Goal: Task Accomplishment & Management: Manage account settings

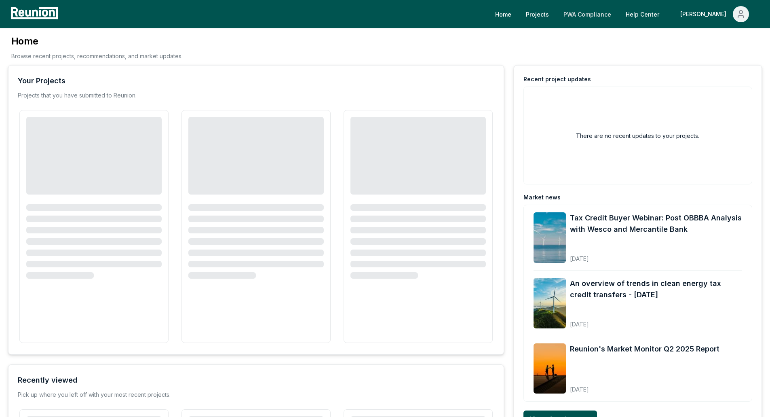
click at [618, 15] on link "PWA Compliance" at bounding box center [587, 14] width 61 height 16
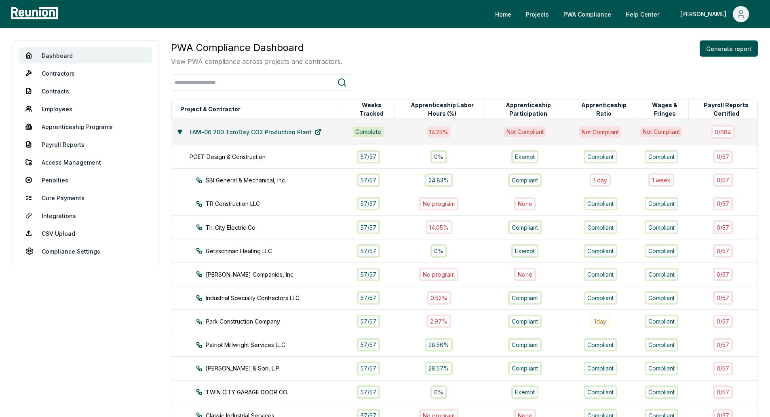
click at [178, 131] on icon at bounding box center [180, 131] width 5 height 5
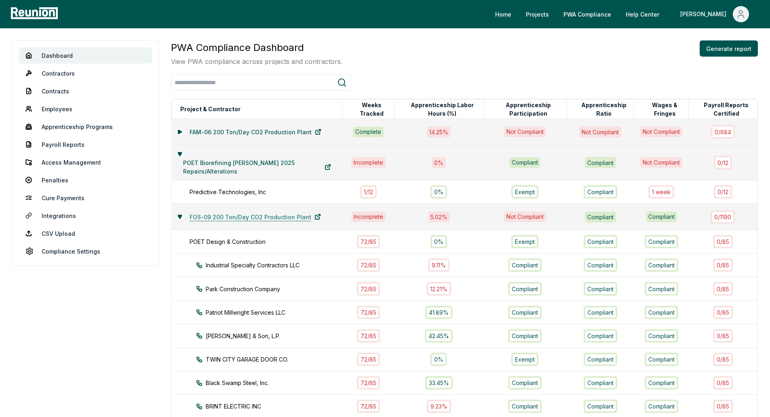
click at [234, 213] on link "FOS-09 200 Ton/Day CO2 Production Plant" at bounding box center [255, 217] width 144 height 16
click at [65, 127] on link "Apprenticeship Programs" at bounding box center [85, 127] width 133 height 16
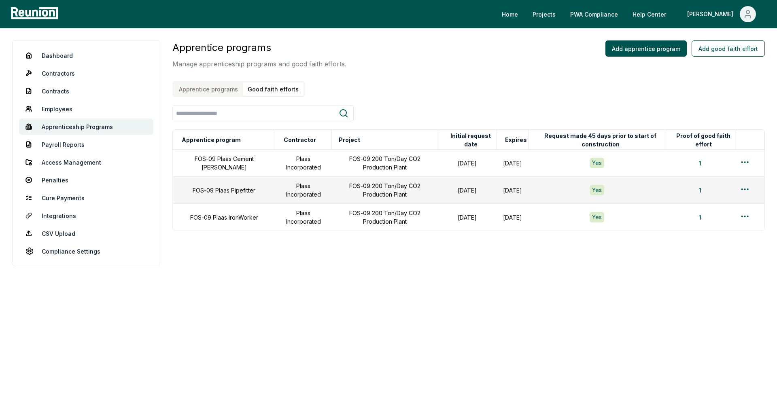
click at [257, 95] on button "Good faith efforts" at bounding box center [273, 89] width 61 height 13
click at [741, 162] on html "Please visit us on your desktop We're working on making our marketplace mobile-…" at bounding box center [388, 208] width 777 height 417
click at [698, 193] on div "Edit" at bounding box center [731, 194] width 77 height 13
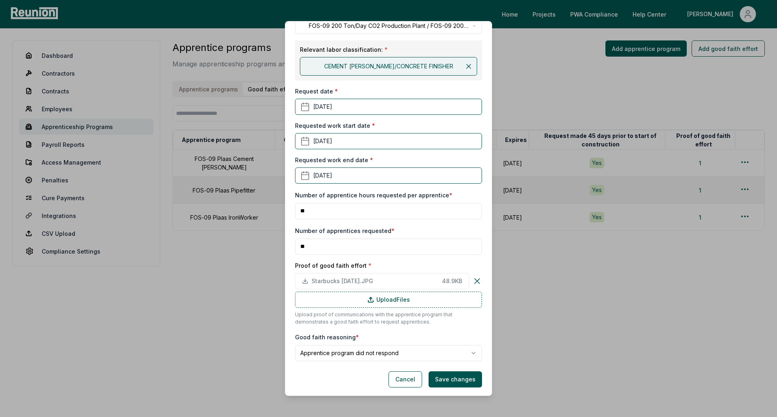
scroll to position [122, 0]
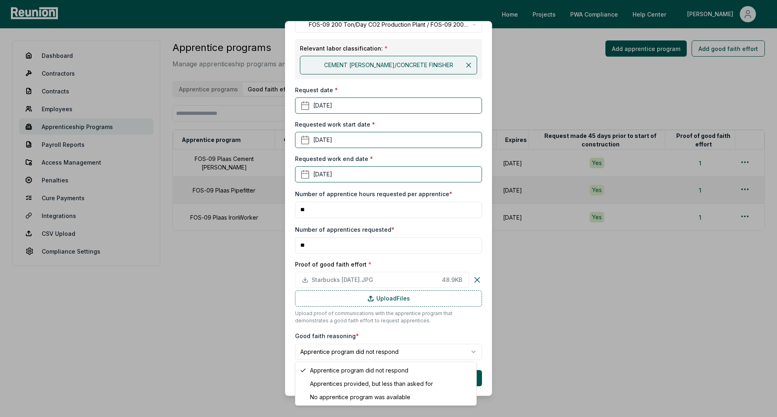
click at [383, 346] on body "Please visit us on your desktop We're working on making our marketplace mobile-…" at bounding box center [388, 208] width 777 height 417
click at [448, 356] on body "Please visit us on your desktop We're working on making our marketplace mobile-…" at bounding box center [388, 208] width 777 height 417
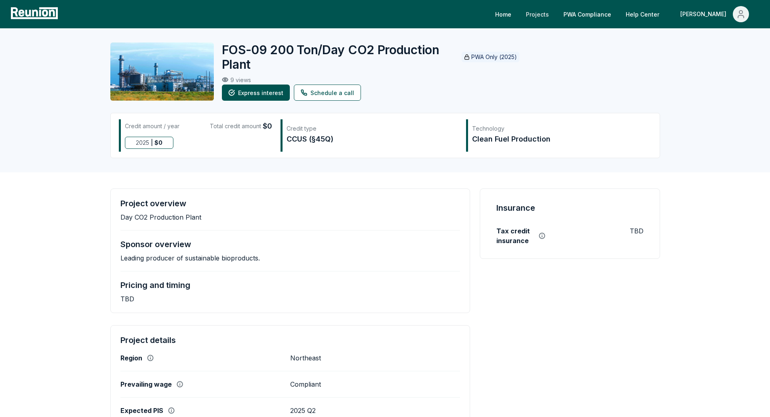
click at [556, 14] on link "Projects" at bounding box center [538, 14] width 36 height 16
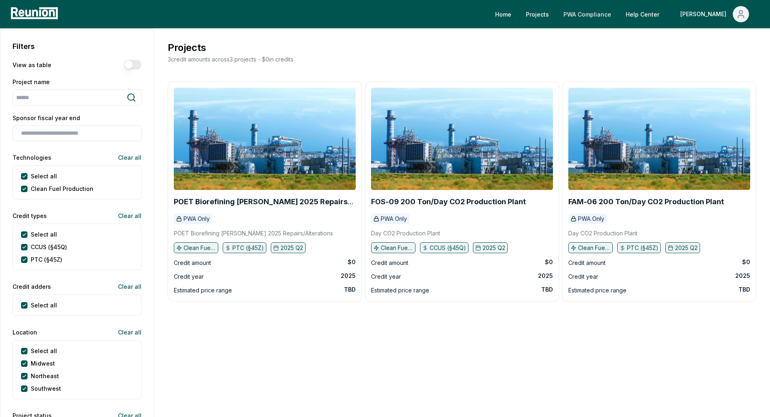
click at [609, 13] on link "PWA Compliance" at bounding box center [587, 14] width 61 height 16
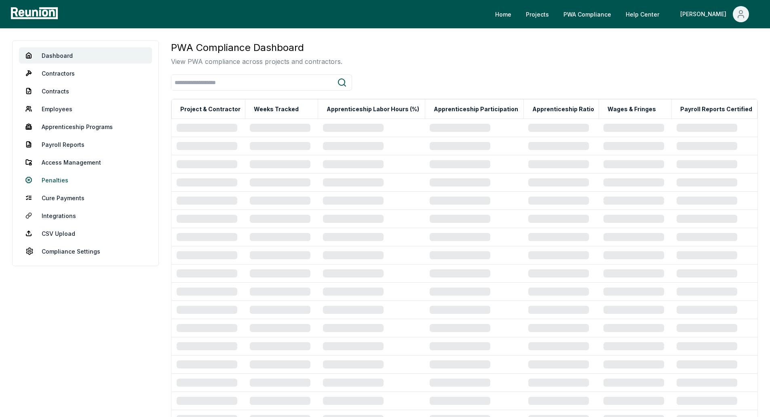
click at [48, 184] on link "Penalties" at bounding box center [85, 180] width 133 height 16
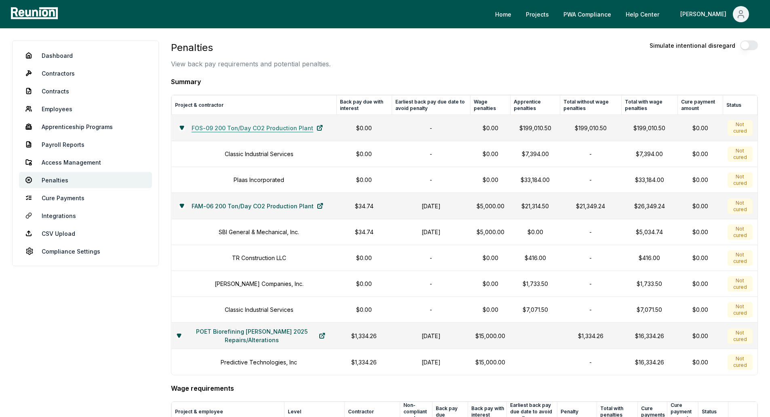
click at [317, 129] on icon at bounding box center [320, 128] width 6 height 6
click at [180, 128] on icon at bounding box center [182, 127] width 4 height 3
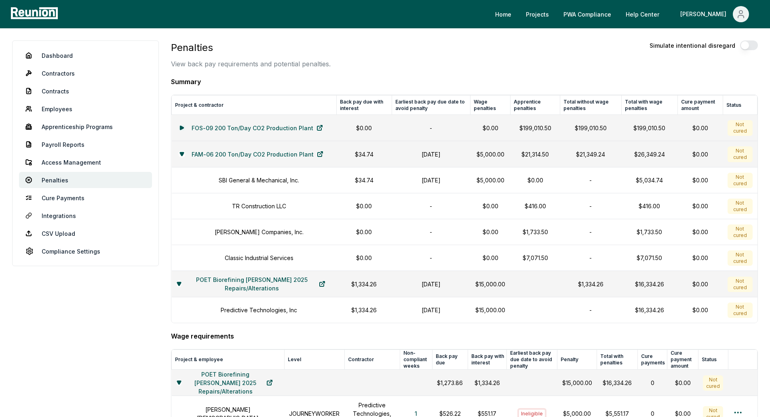
click at [180, 128] on icon at bounding box center [181, 128] width 3 height 4
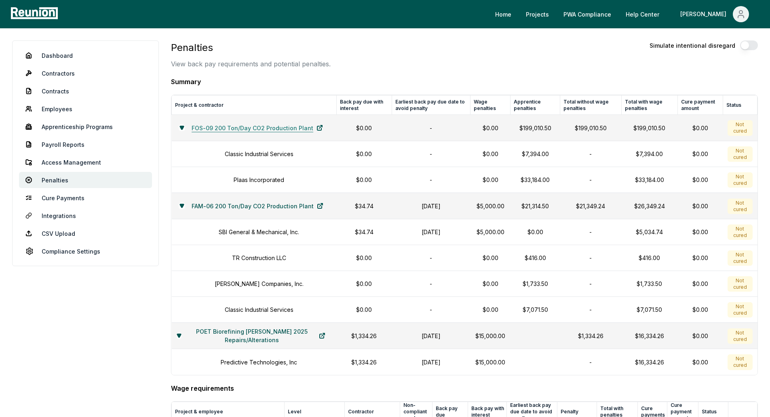
click at [220, 126] on link "FOS-09 200 Ton/Day CO2 Production Plant" at bounding box center [257, 128] width 144 height 16
click at [180, 204] on icon at bounding box center [182, 205] width 4 height 3
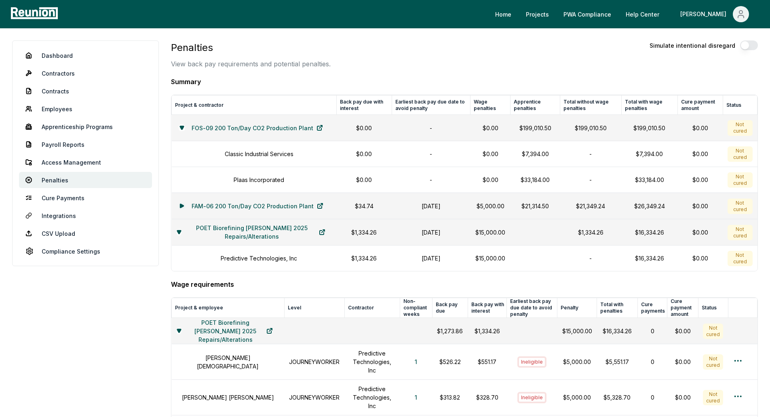
click at [180, 204] on icon at bounding box center [181, 206] width 3 height 4
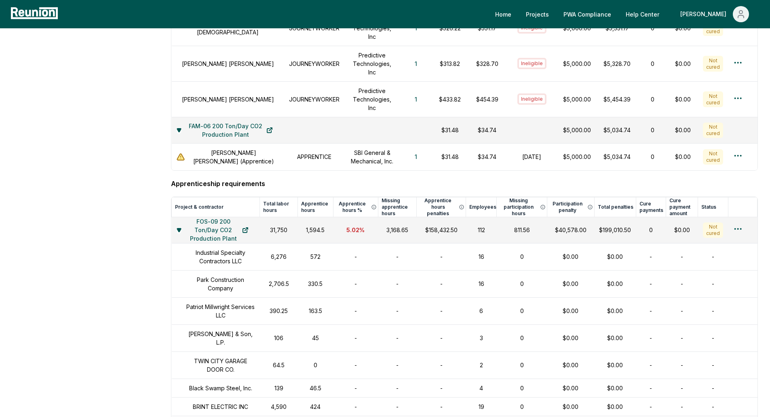
scroll to position [445, 0]
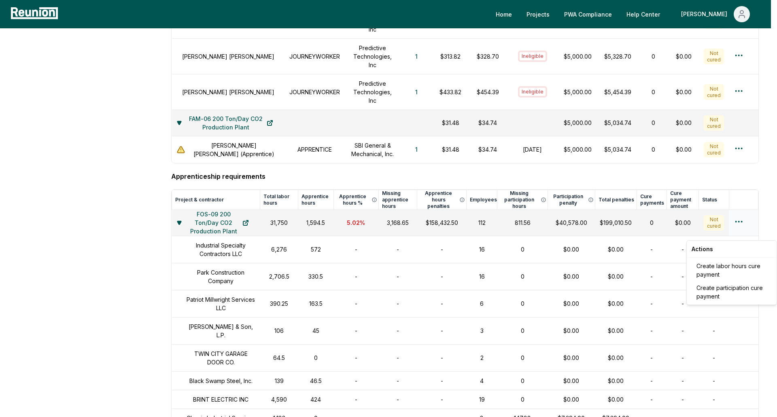
click at [741, 232] on html "Please visit us on your desktop We're working on making our marketplace mobile-…" at bounding box center [388, 228] width 777 height 1347
click at [272, 232] on html "Please visit us on your desktop We're working on making our marketplace mobile-…" at bounding box center [388, 228] width 777 height 1347
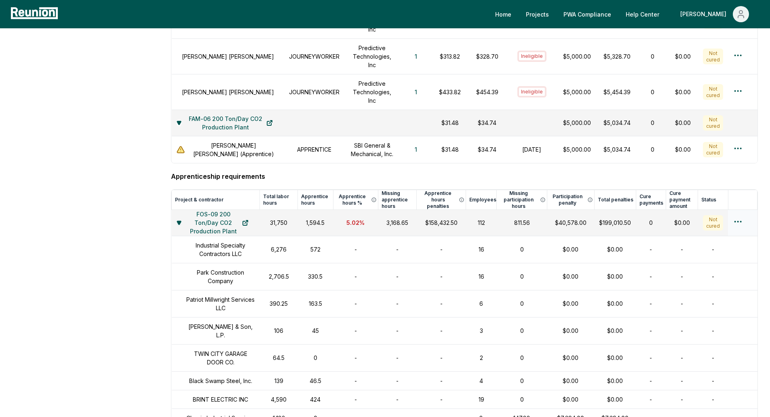
click at [180, 224] on icon at bounding box center [179, 222] width 4 height 3
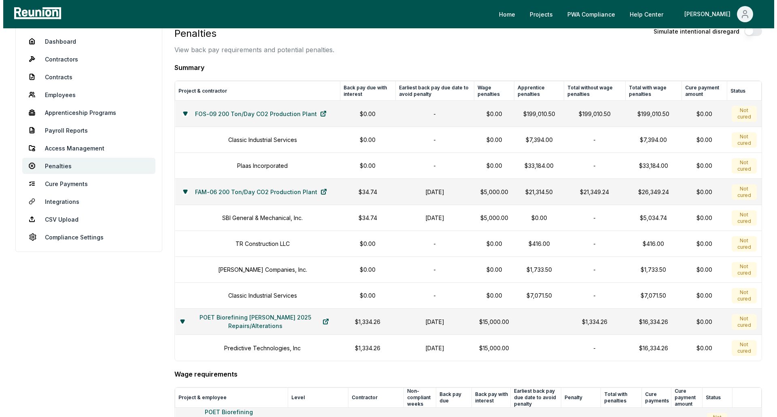
scroll to position [0, 0]
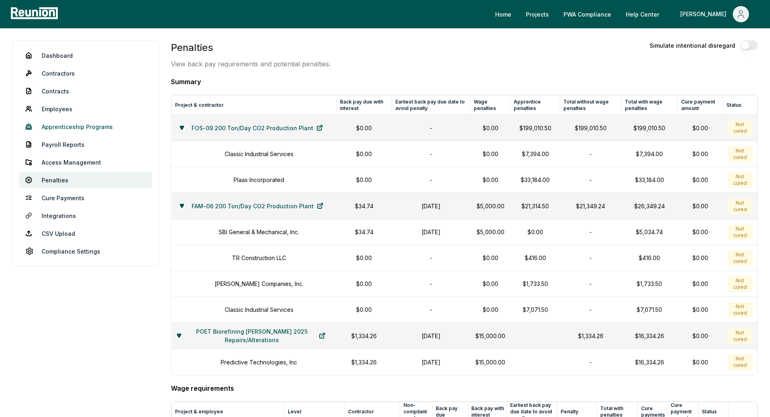
click at [69, 133] on link "Apprenticeship Programs" at bounding box center [85, 127] width 133 height 16
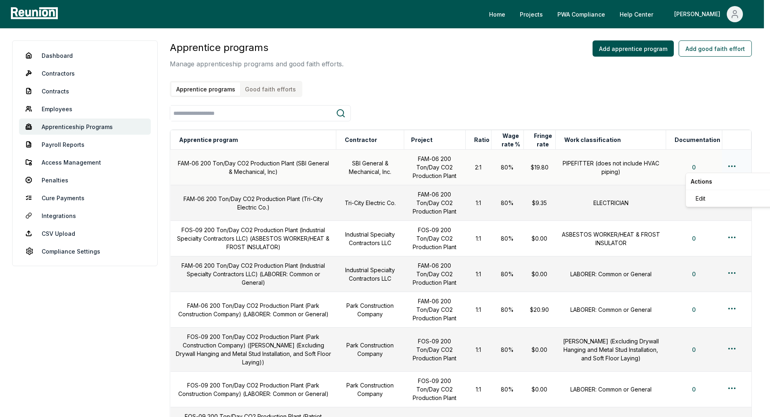
click at [740, 165] on html "Please visit us on your desktop We're working on making our marketplace mobile-…" at bounding box center [385, 406] width 770 height 813
click at [481, 238] on html "Please visit us on your desktop We're working on making our marketplace mobile-…" at bounding box center [388, 406] width 777 height 813
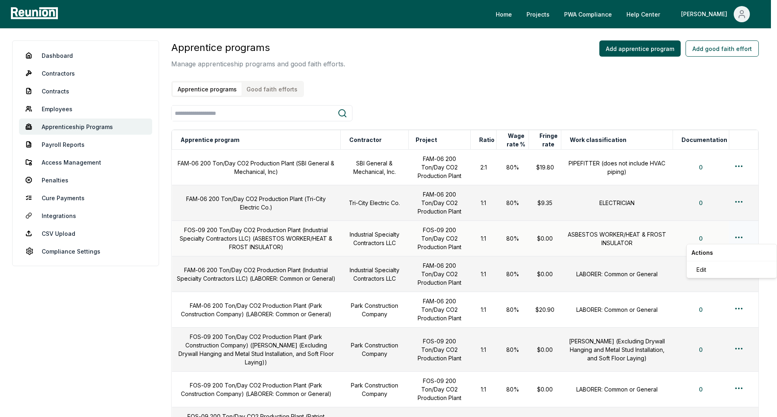
click at [742, 240] on html "Please visit us on your desktop We're working on making our marketplace mobile-…" at bounding box center [388, 406] width 777 height 813
click at [709, 272] on div "Edit" at bounding box center [731, 269] width 77 height 13
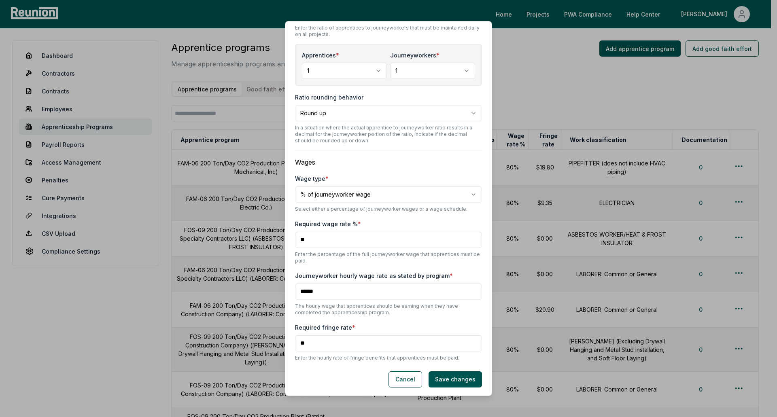
scroll to position [293, 0]
click at [399, 380] on button "Cancel" at bounding box center [405, 378] width 34 height 16
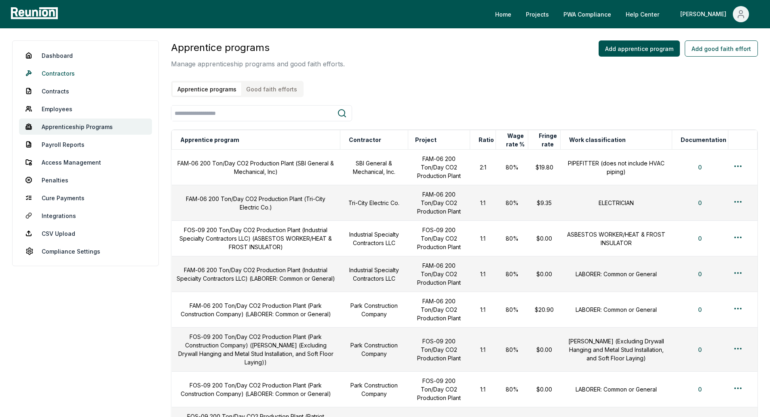
click at [47, 74] on link "Contractors" at bounding box center [85, 73] width 133 height 16
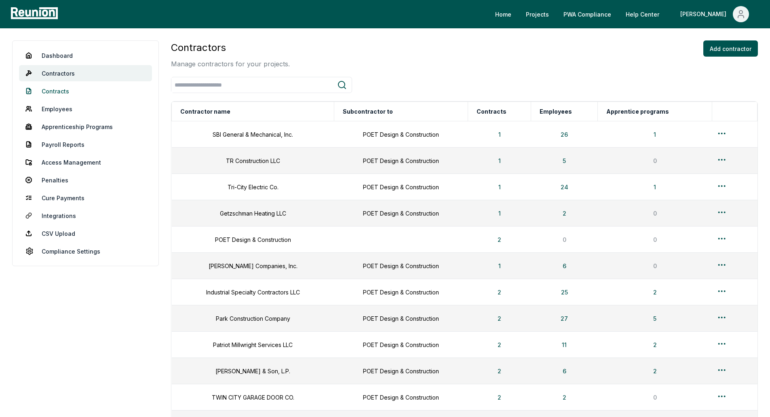
click at [50, 88] on link "Contracts" at bounding box center [85, 91] width 133 height 16
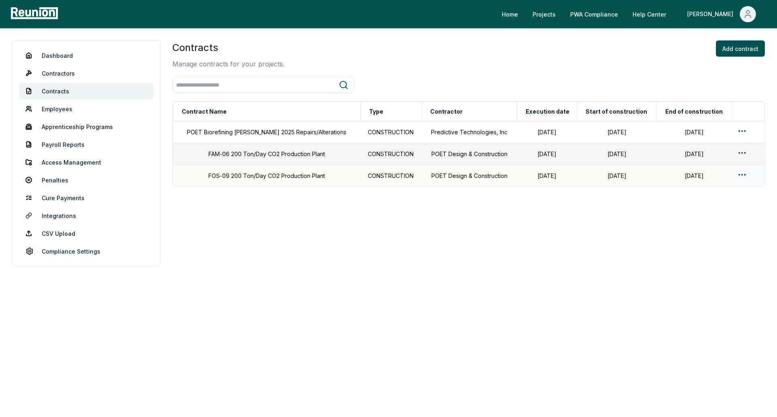
click at [248, 175] on td "FOS-09 200 Ton/Day CO2 Production Plant" at bounding box center [266, 176] width 187 height 22
click at [740, 174] on html "Please visit us on your desktop We're working on making our marketplace mobile-…" at bounding box center [388, 208] width 777 height 417
click at [707, 203] on div "Edit" at bounding box center [731, 206] width 77 height 13
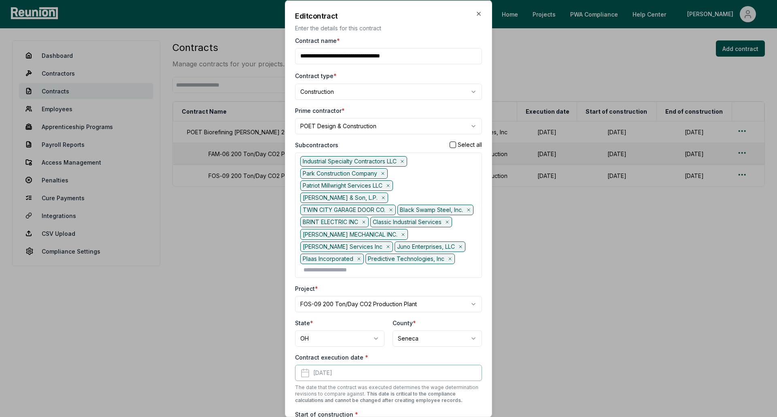
click at [390, 185] on icon at bounding box center [387, 185] width 5 height 5
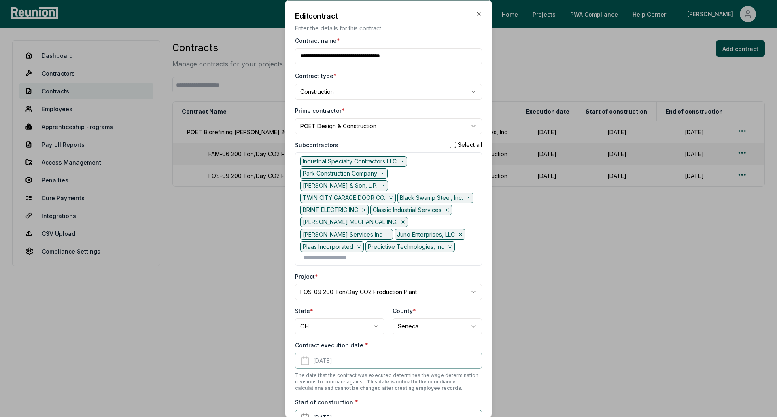
click at [392, 195] on icon at bounding box center [390, 197] width 5 height 5
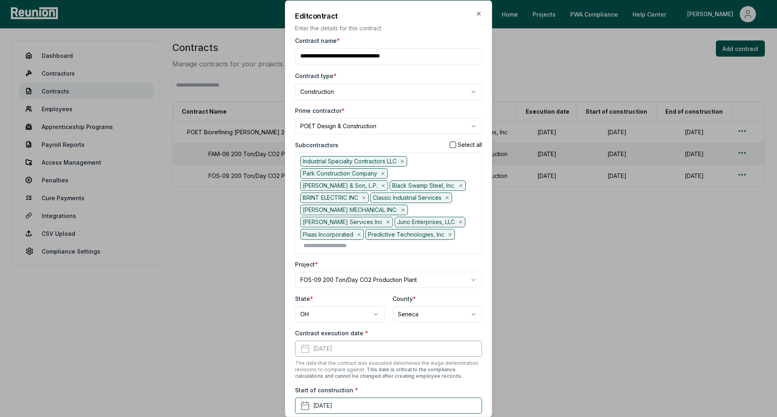
click at [444, 198] on icon at bounding box center [446, 197] width 5 height 5
click at [400, 207] on icon at bounding box center [402, 209] width 5 height 5
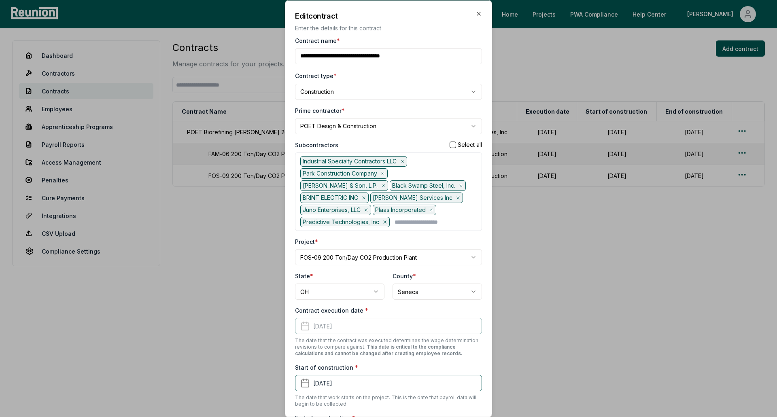
click at [368, 207] on icon at bounding box center [366, 209] width 5 height 5
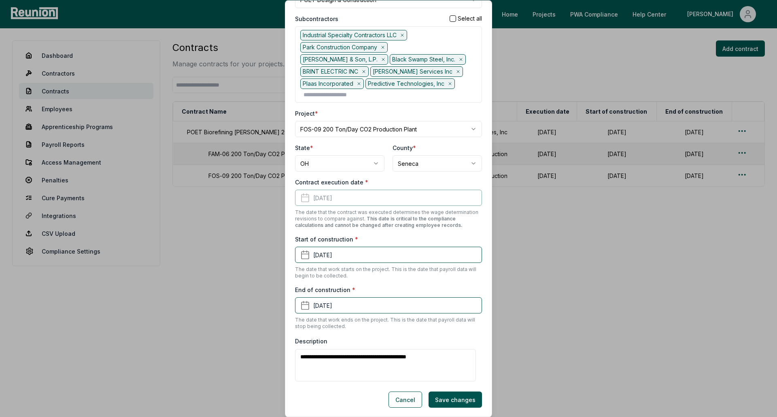
scroll to position [127, 0]
click at [452, 399] on button "Save changes" at bounding box center [454, 399] width 53 height 16
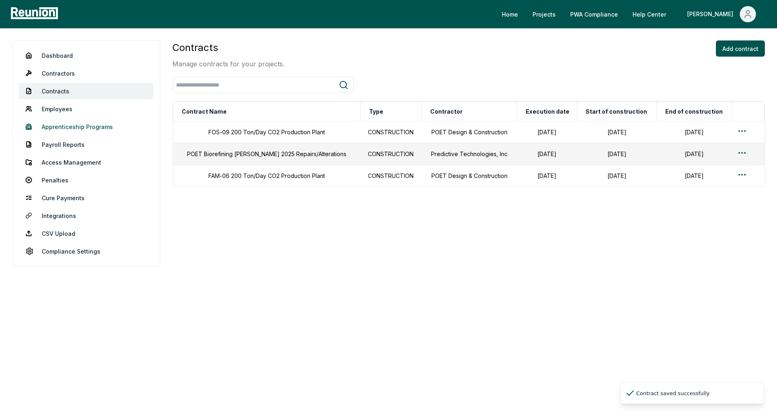
click at [82, 125] on link "Apprenticeship Programs" at bounding box center [86, 127] width 134 height 16
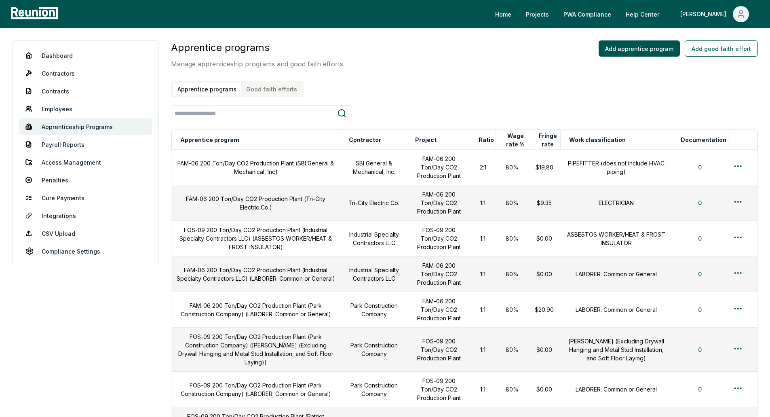
click at [271, 93] on button "Good faith efforts" at bounding box center [271, 89] width 61 height 13
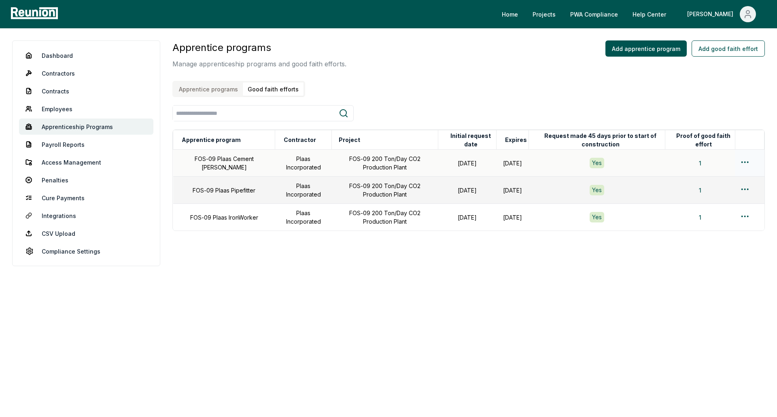
click at [747, 162] on html "Please visit us on your desktop We're working on making our marketplace mobile-…" at bounding box center [388, 208] width 777 height 417
click at [711, 195] on div "Edit" at bounding box center [731, 194] width 77 height 13
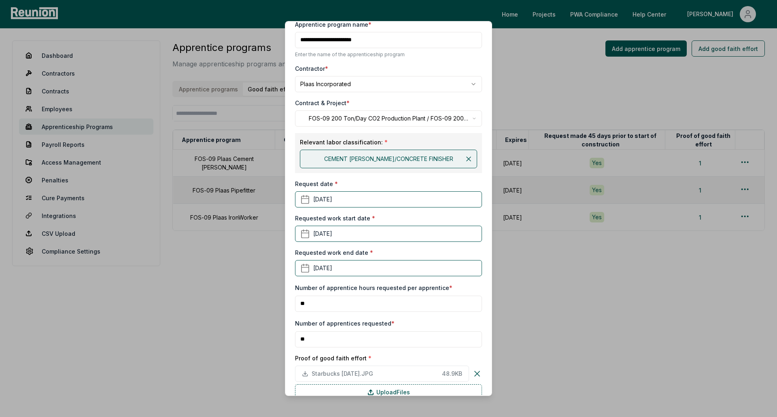
scroll to position [40, 0]
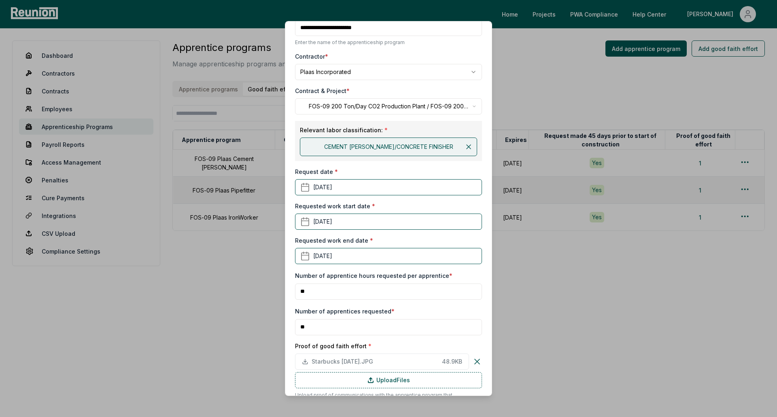
drag, startPoint x: 347, startPoint y: 326, endPoint x: 286, endPoint y: 328, distance: 60.7
click at [286, 328] on div "**********" at bounding box center [388, 208] width 207 height 375
type input "*"
click at [339, 288] on input "**" at bounding box center [388, 292] width 187 height 16
type input "***"
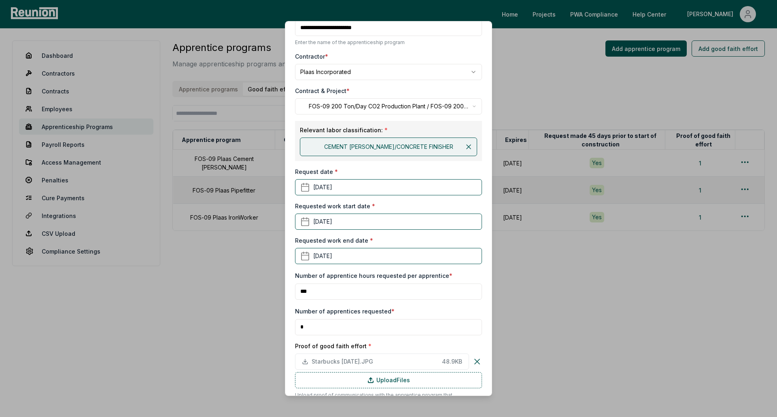
click at [398, 312] on div "Number of apprentices requested * *" at bounding box center [388, 320] width 187 height 29
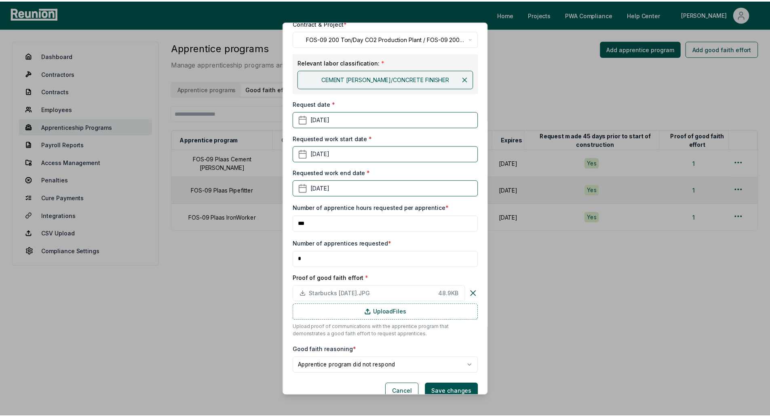
scroll to position [122, 0]
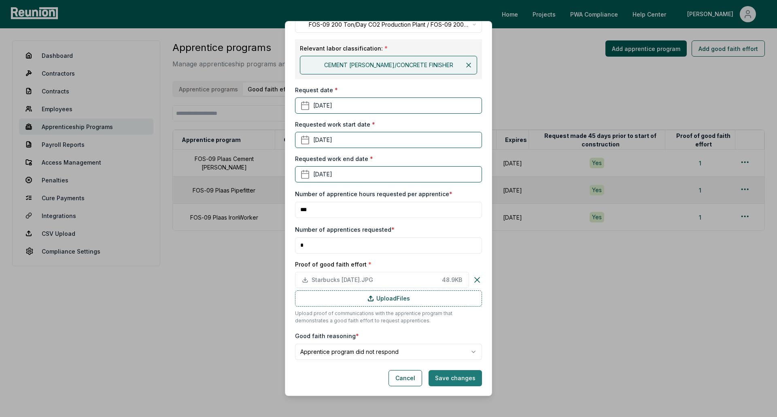
click at [456, 376] on button "Save changes" at bounding box center [454, 378] width 53 height 16
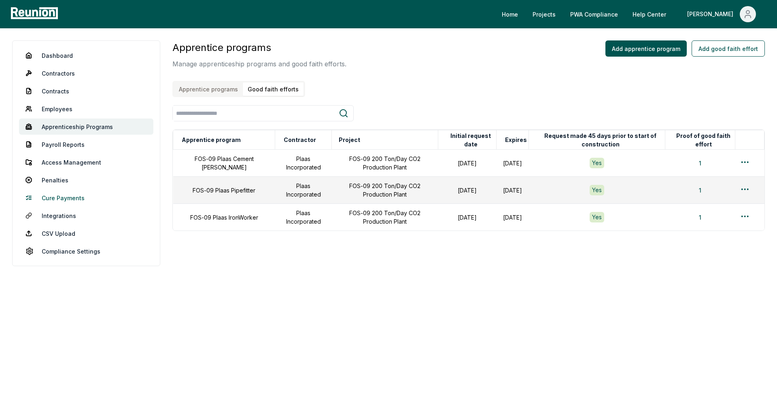
click at [69, 194] on link "Cure Payments" at bounding box center [86, 198] width 134 height 16
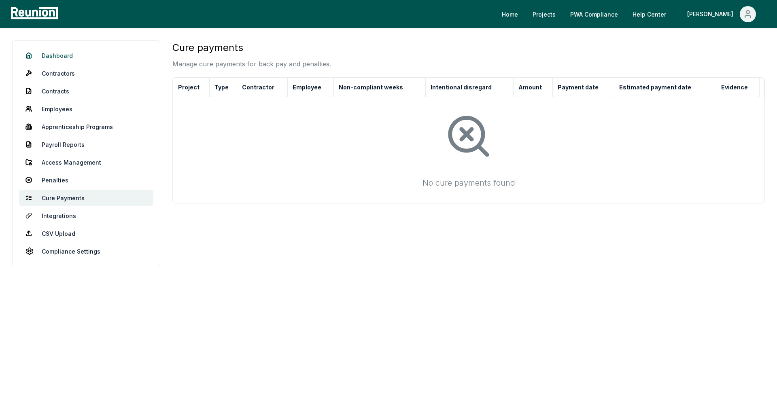
click at [53, 55] on link "Dashboard" at bounding box center [86, 55] width 134 height 16
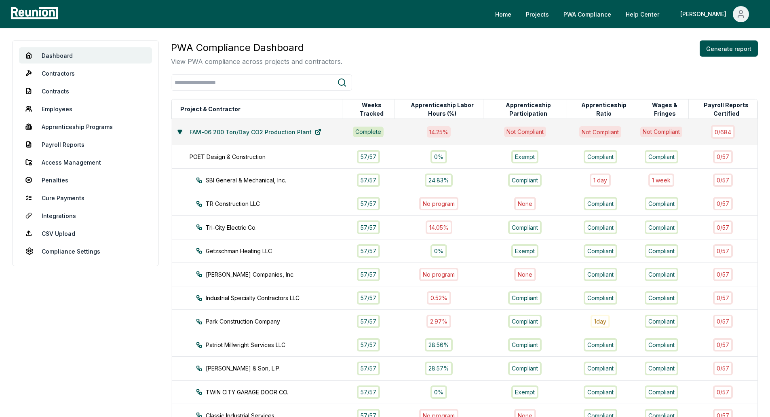
click at [182, 133] on icon at bounding box center [180, 131] width 5 height 5
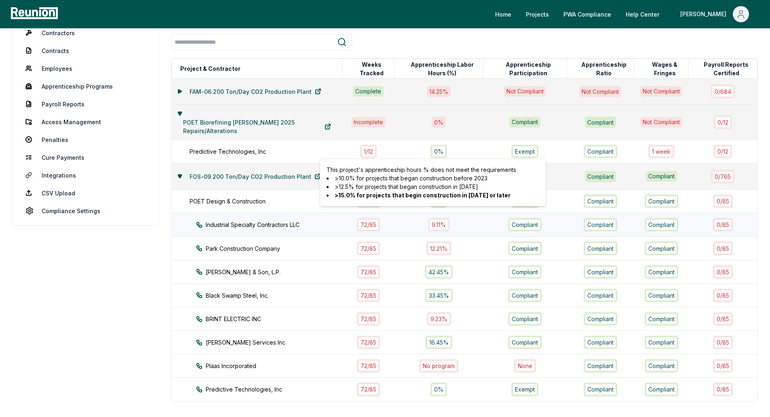
scroll to position [81, 0]
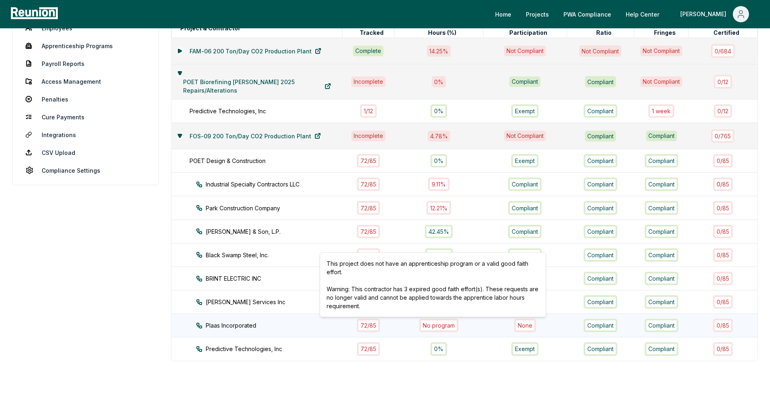
click at [436, 324] on div "No program" at bounding box center [438, 325] width 39 height 13
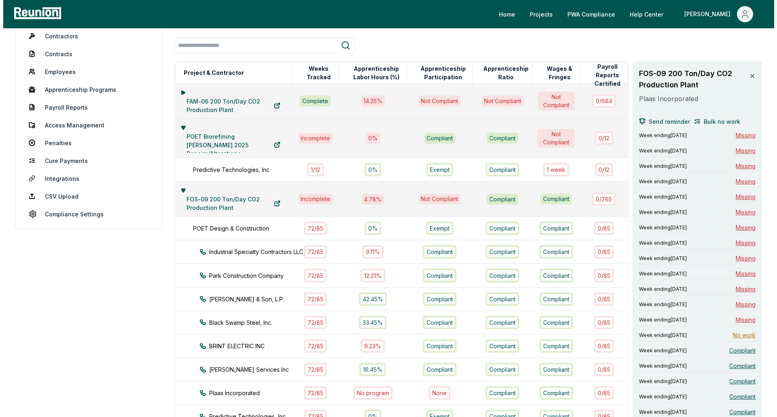
scroll to position [0, 0]
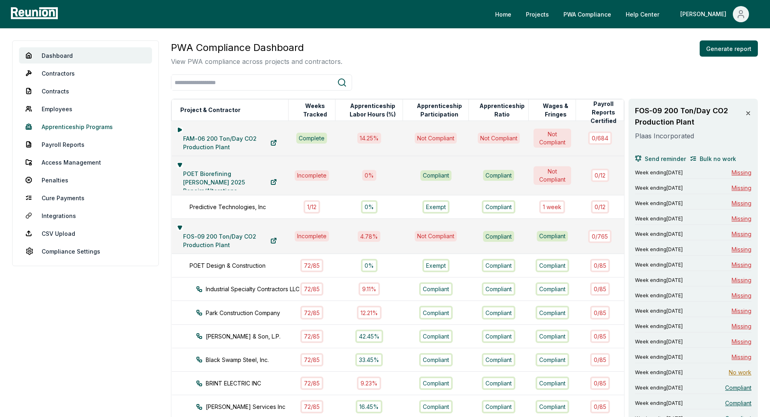
click at [80, 127] on link "Apprenticeship Programs" at bounding box center [85, 127] width 133 height 16
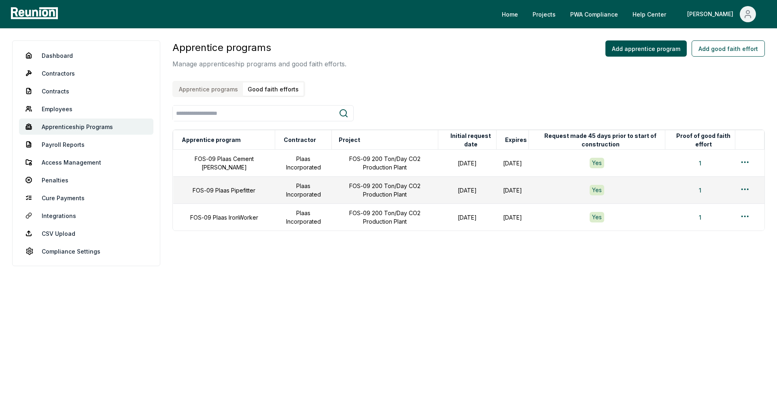
click at [262, 93] on button "Good faith efforts" at bounding box center [273, 89] width 61 height 13
click at [748, 163] on html "Please visit us on your desktop We're working on making our marketplace mobile-…" at bounding box center [388, 208] width 777 height 417
click at [702, 195] on div "Edit" at bounding box center [731, 194] width 77 height 13
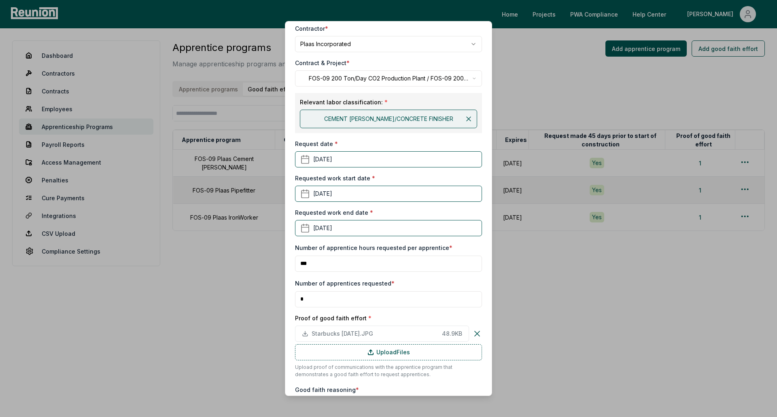
scroll to position [81, 0]
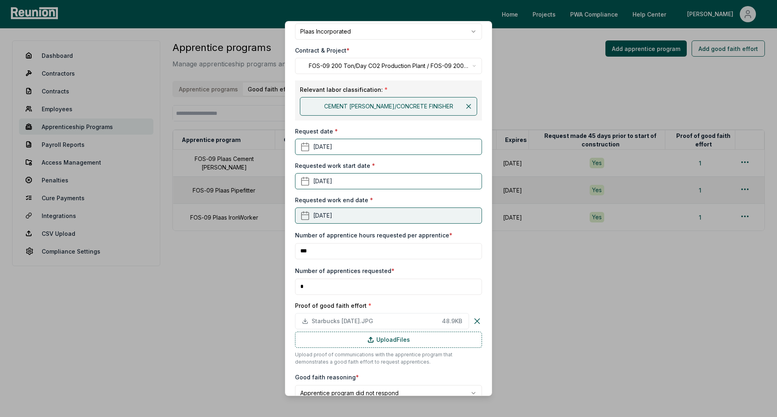
click at [360, 214] on button "[DATE]" at bounding box center [388, 215] width 187 height 16
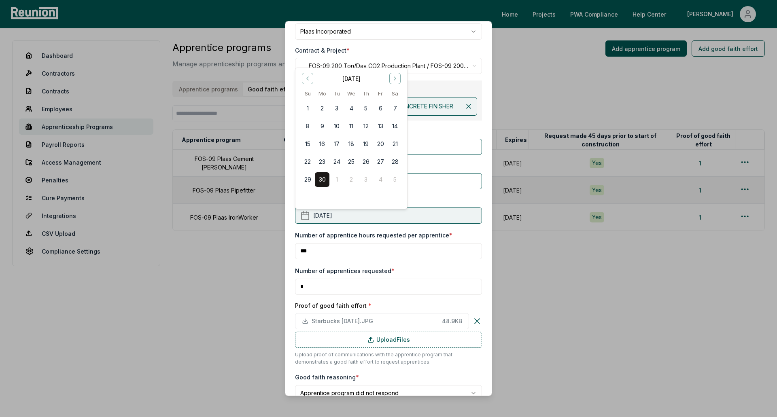
scroll to position [0, 0]
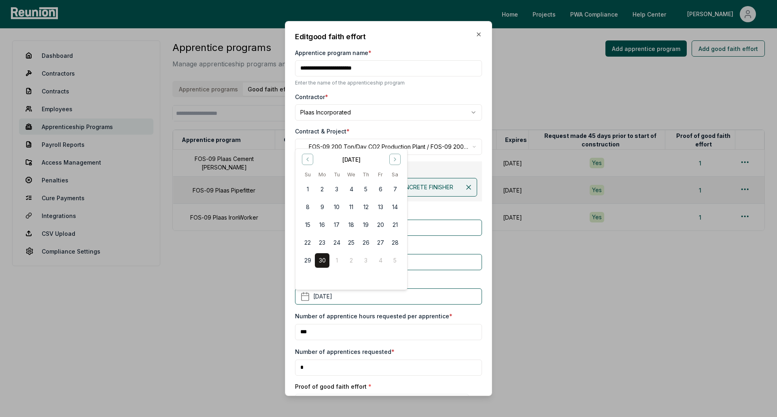
click at [423, 88] on div "**********" at bounding box center [388, 256] width 187 height 451
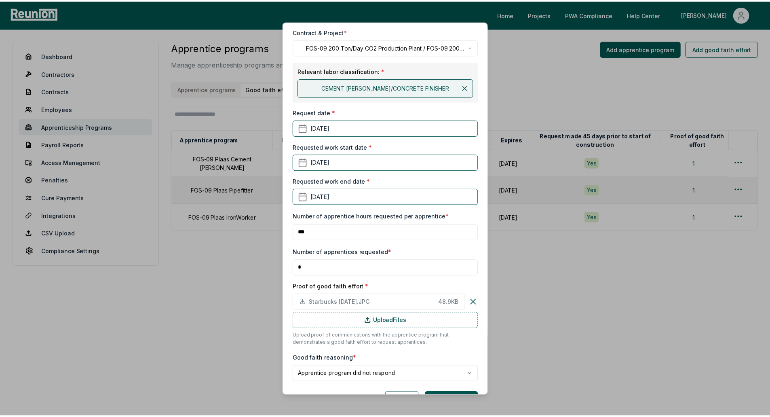
scroll to position [122, 0]
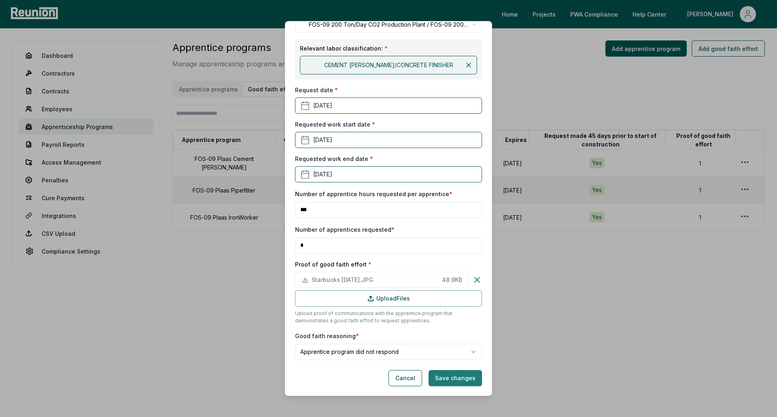
click at [456, 379] on button "Save changes" at bounding box center [454, 378] width 53 height 16
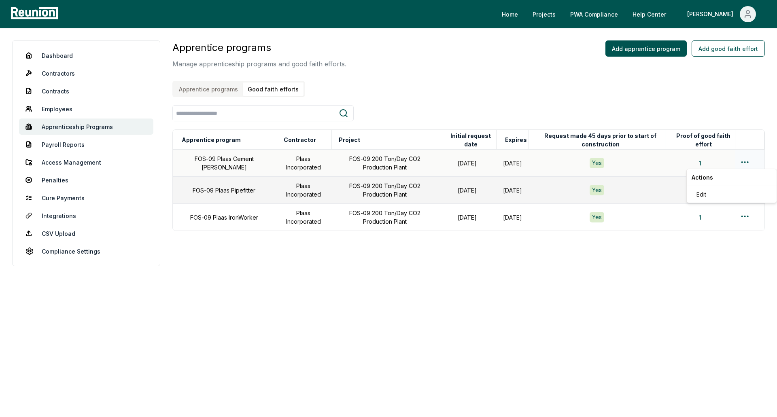
click at [747, 162] on html "Please visit us on your desktop We're working on making our marketplace mobile-…" at bounding box center [388, 208] width 777 height 417
click at [454, 61] on html "Please visit us on your desktop We're working on making our marketplace mobile-…" at bounding box center [388, 208] width 777 height 417
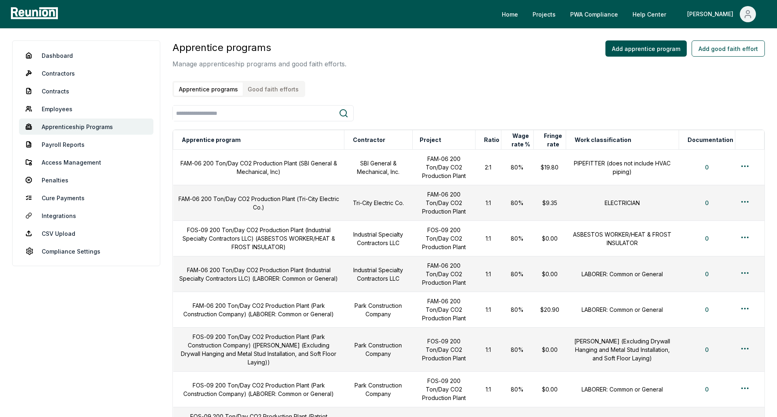
click at [233, 85] on button "Apprentice programs" at bounding box center [208, 89] width 69 height 13
click at [218, 140] on button "Apprentice program" at bounding box center [210, 140] width 62 height 16
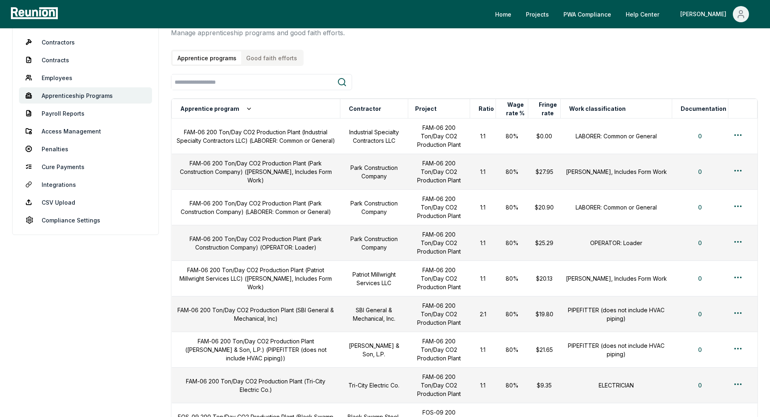
scroll to position [0, 0]
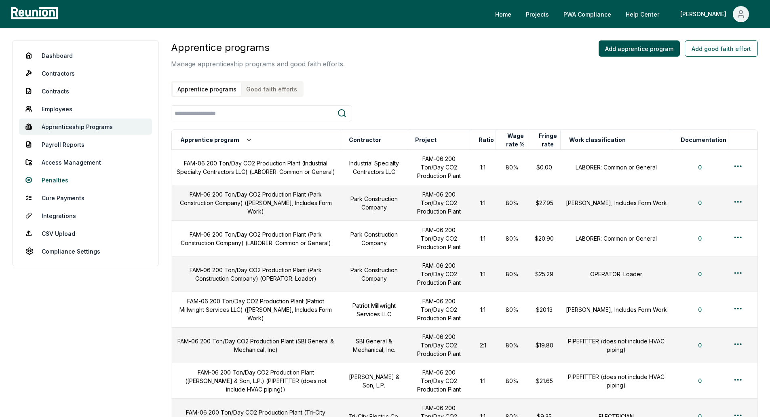
click at [55, 183] on link "Penalties" at bounding box center [85, 180] width 133 height 16
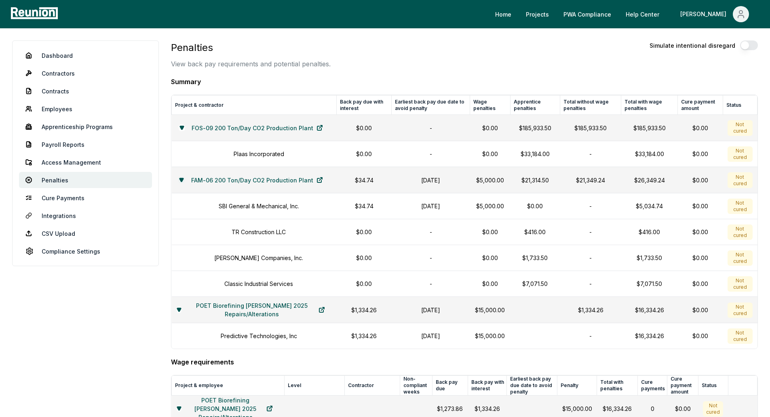
click at [180, 182] on icon at bounding box center [182, 179] width 4 height 3
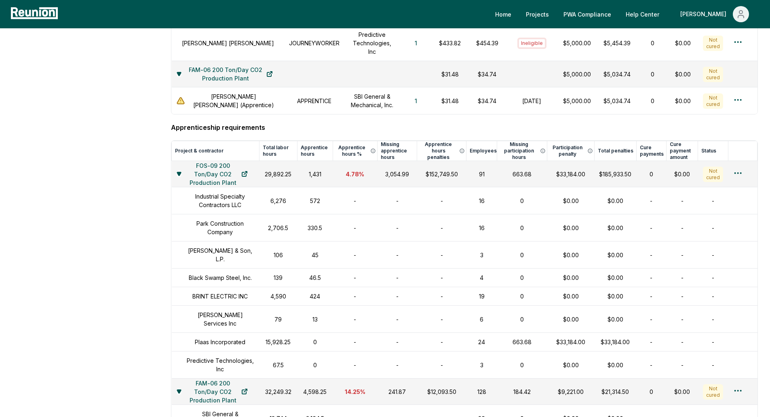
scroll to position [404, 0]
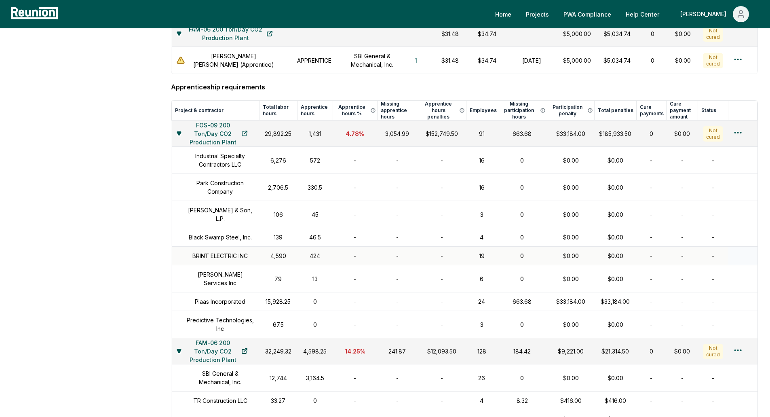
click at [227, 256] on h1 "BRINT ELECTRIC INC" at bounding box center [220, 256] width 55 height 8
click at [281, 260] on div "4,590" at bounding box center [278, 256] width 28 height 8
click at [315, 260] on div "424" at bounding box center [315, 256] width 26 height 8
click at [672, 259] on td "-" at bounding box center [683, 256] width 32 height 19
click at [704, 262] on td "-" at bounding box center [713, 256] width 30 height 19
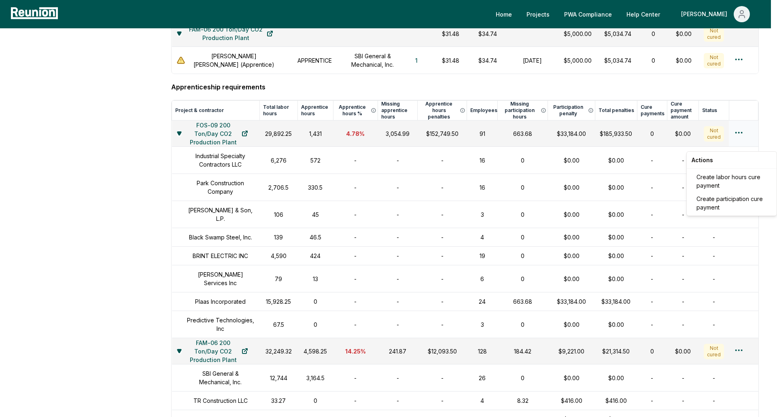
click at [736, 146] on html "Please visit us on your desktop We're working on making our marketplace mobile-…" at bounding box center [388, 149] width 777 height 1107
click at [643, 139] on html "Please visit us on your desktop We're working on making our marketplace mobile-…" at bounding box center [388, 149] width 777 height 1107
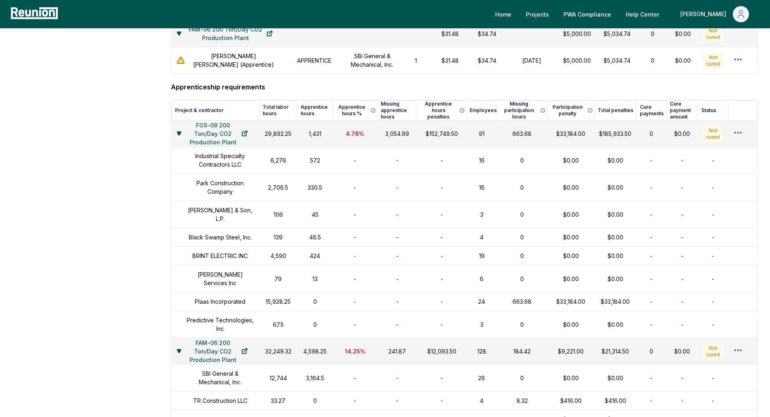
click at [99, 228] on aside "Dashboard Contractors Contracts Employees [DEMOGRAPHIC_DATA] Programs Payroll R…" at bounding box center [85, 163] width 147 height 1055
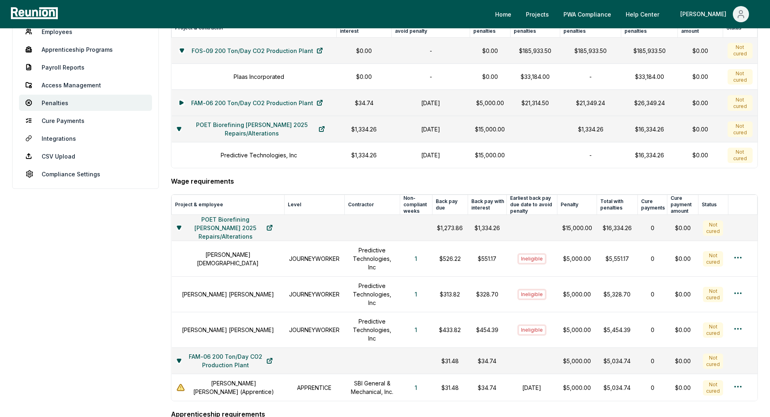
scroll to position [0, 0]
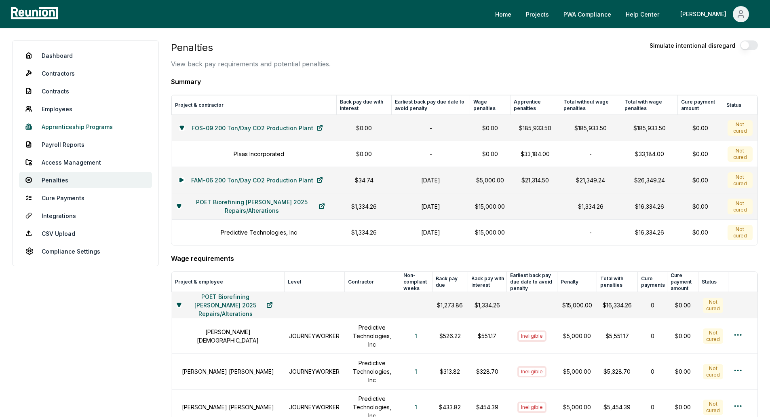
click at [80, 132] on link "Apprenticeship Programs" at bounding box center [85, 127] width 133 height 16
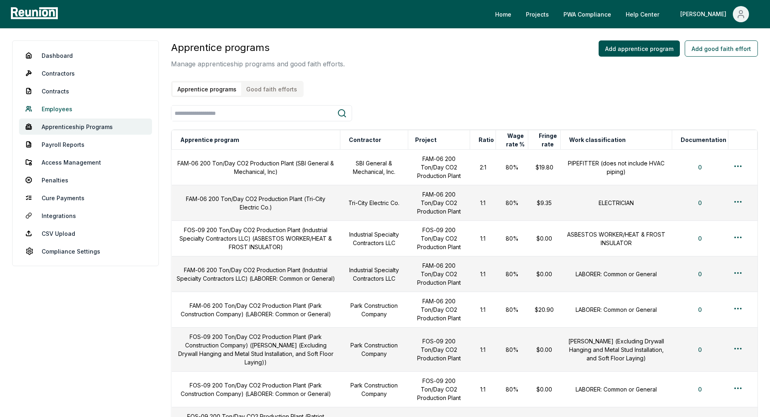
click at [62, 108] on link "Employees" at bounding box center [85, 109] width 133 height 16
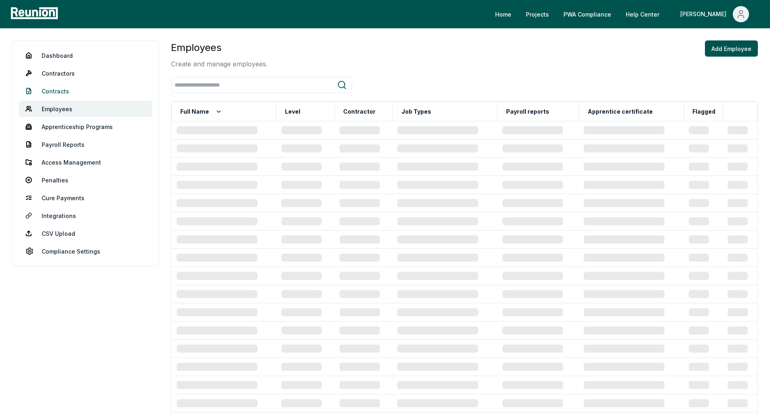
click at [52, 88] on link "Contracts" at bounding box center [85, 91] width 133 height 16
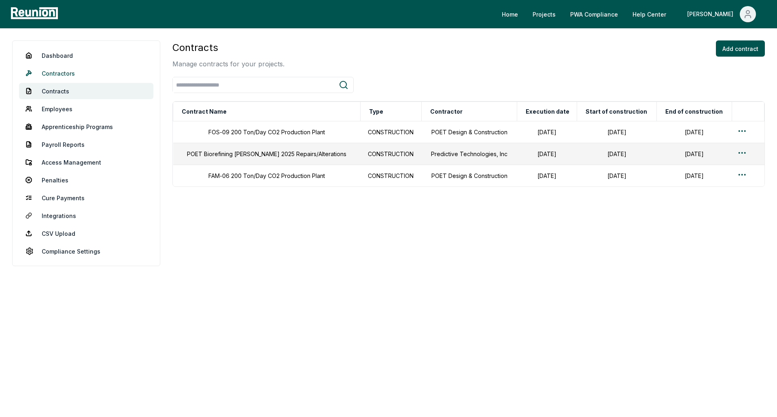
click at [51, 74] on link "Contractors" at bounding box center [86, 73] width 134 height 16
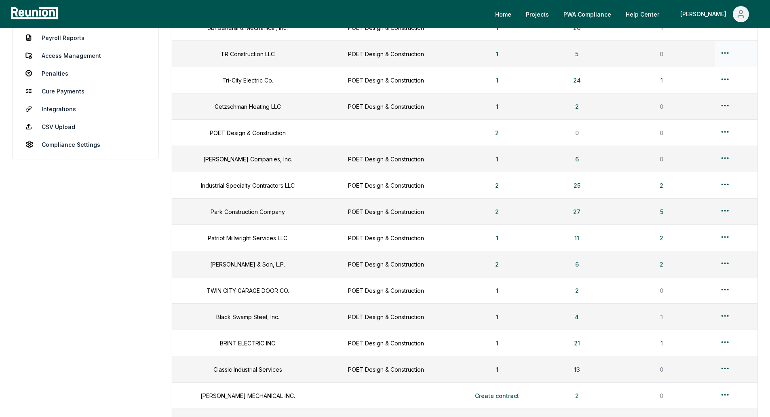
scroll to position [121, 0]
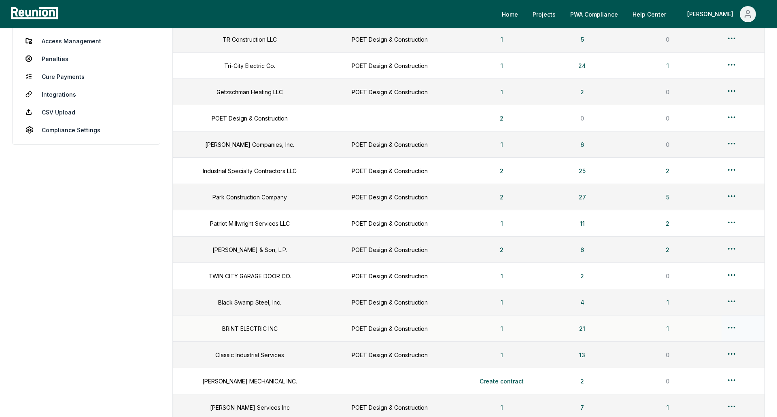
click at [723, 329] on html "Please visit us on your desktop We're working on making our marketplace mobile-…" at bounding box center [388, 228] width 777 height 698
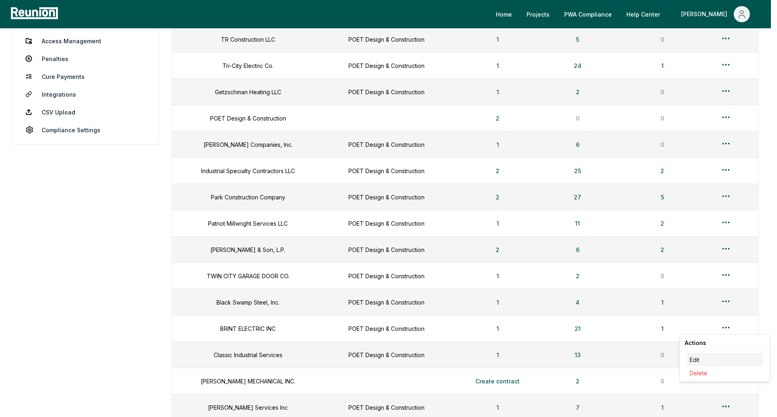
click at [698, 359] on div "Edit" at bounding box center [724, 359] width 77 height 13
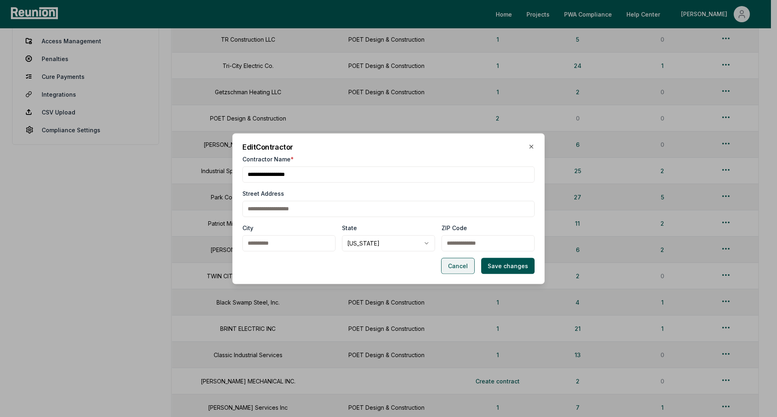
click at [459, 264] on button "Cancel" at bounding box center [458, 266] width 34 height 16
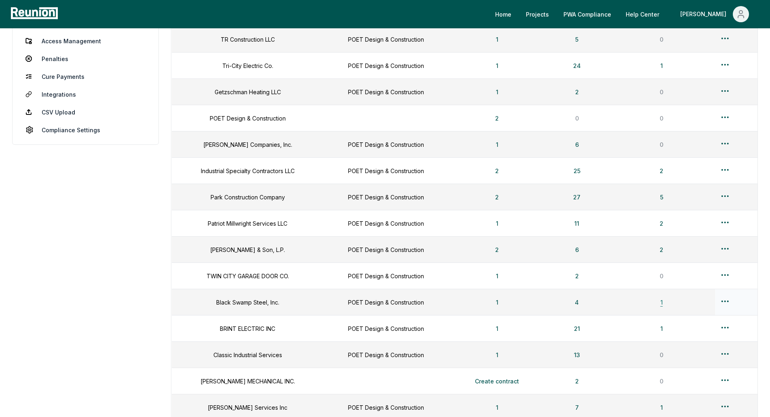
click at [664, 302] on button "1" at bounding box center [661, 302] width 15 height 16
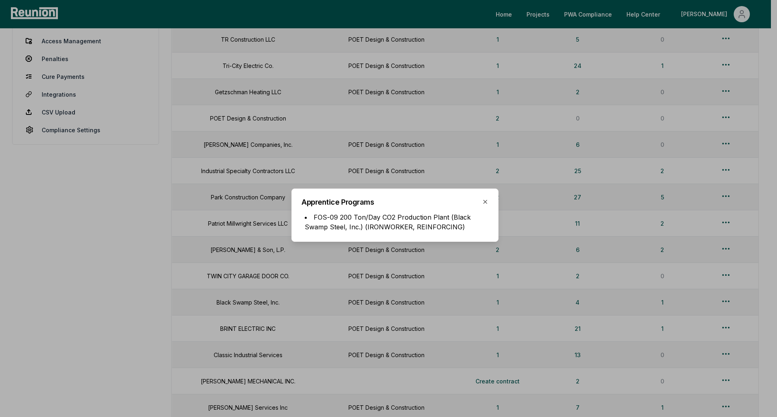
click at [466, 220] on li "FOS-09 200 Ton/Day CO2 Production Plant (Black Swamp Steel, Inc.) (IRONWORKER, …" at bounding box center [397, 221] width 184 height 19
click at [485, 201] on icon "button" at bounding box center [485, 202] width 6 height 6
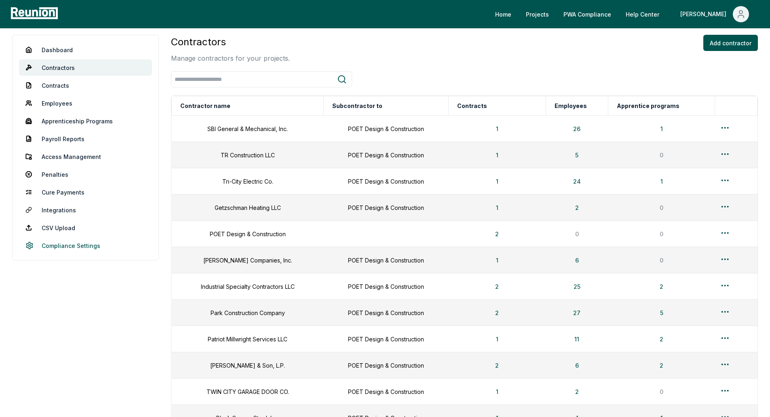
scroll to position [0, 0]
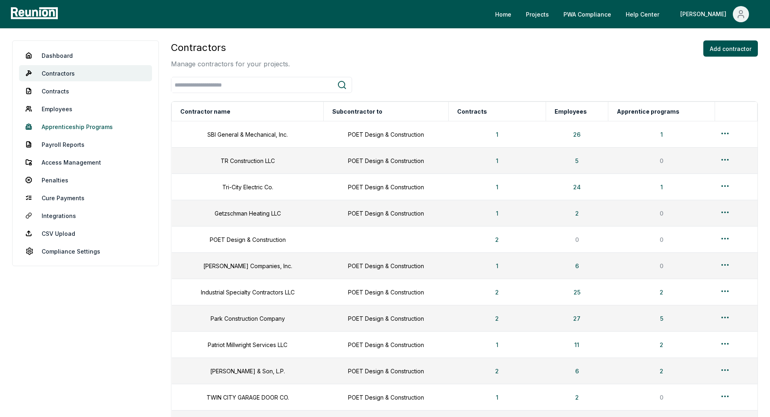
click at [76, 131] on link "Apprenticeship Programs" at bounding box center [85, 127] width 133 height 16
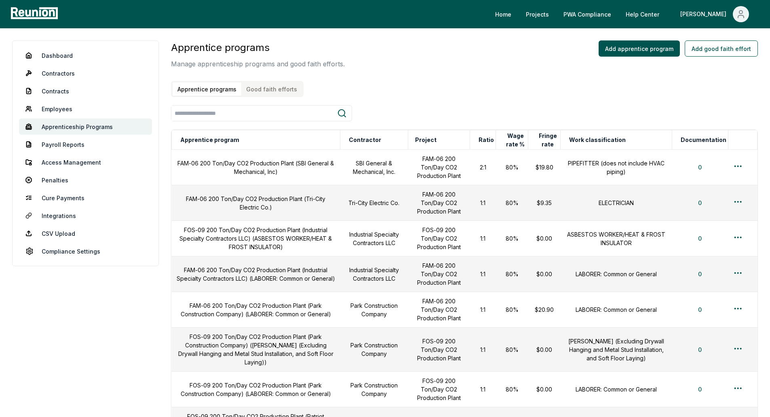
click at [340, 112] on icon at bounding box center [342, 113] width 10 height 10
click at [273, 111] on input "search" at bounding box center [254, 113] width 166 height 15
click at [423, 138] on th "Project" at bounding box center [439, 139] width 62 height 19
click at [431, 141] on th "Project" at bounding box center [439, 139] width 62 height 19
click at [449, 142] on th "Project" at bounding box center [439, 139] width 62 height 19
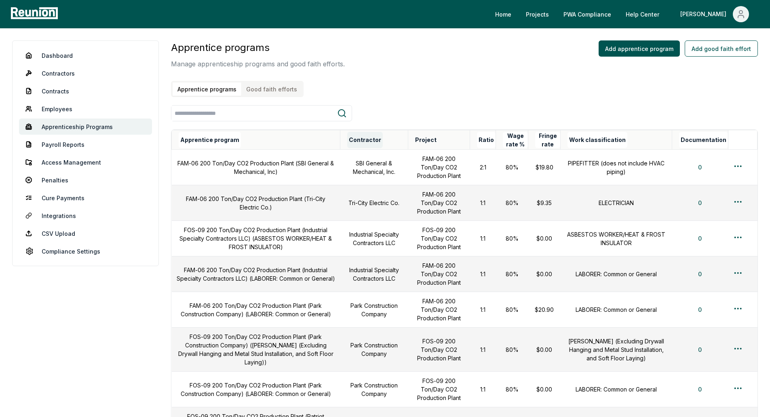
click at [362, 143] on button "Contractor" at bounding box center [365, 140] width 36 height 16
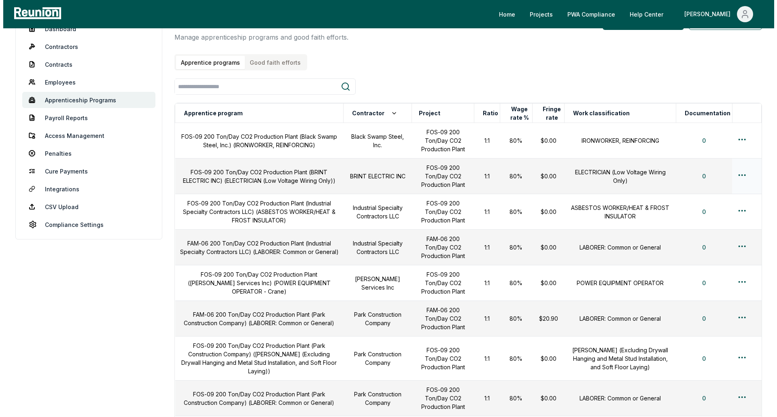
scroll to position [40, 0]
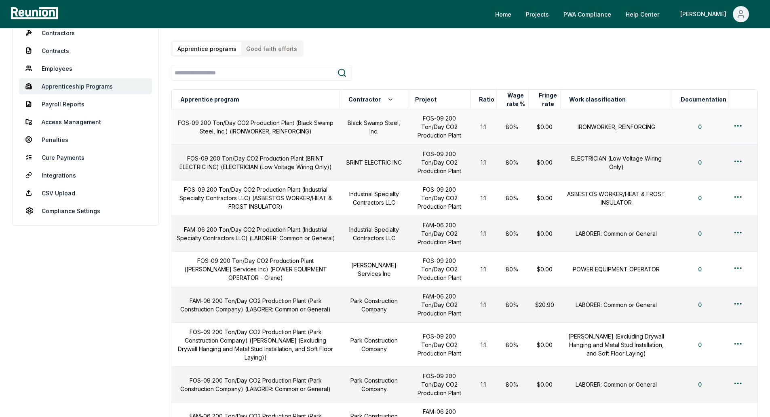
click at [737, 126] on html "Please visit us on your desktop We're working on making our marketplace mobile-…" at bounding box center [385, 366] width 770 height 813
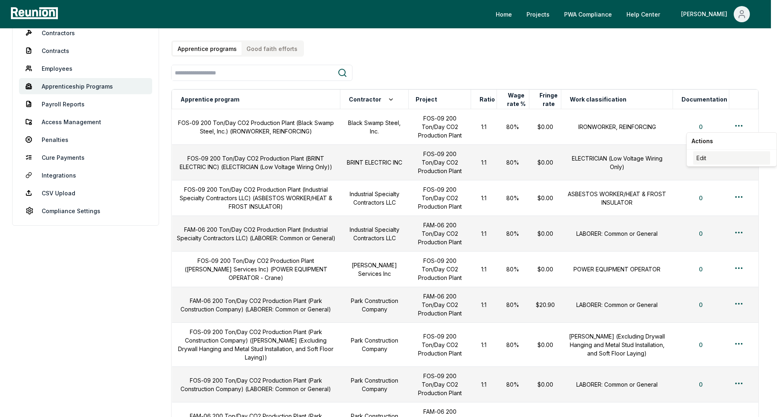
click at [707, 154] on div "Edit" at bounding box center [731, 157] width 77 height 13
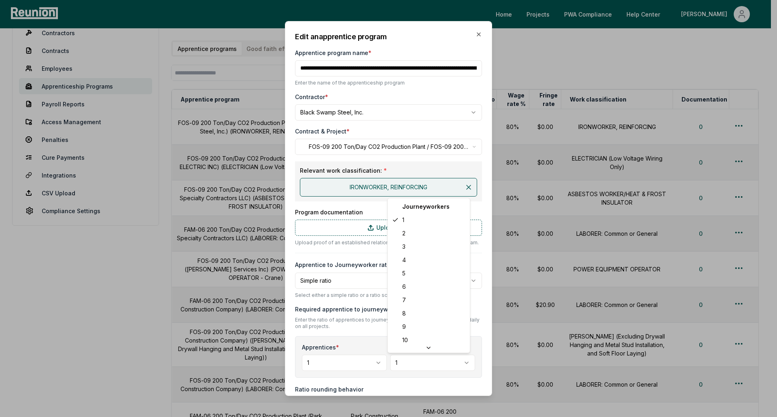
click at [406, 360] on body "Please visit us on your desktop We're working on making our marketplace mobile-…" at bounding box center [385, 366] width 770 height 813
select select "*"
click at [403, 311] on label "Required apprentice to journeyworker ratio *" at bounding box center [388, 309] width 187 height 8
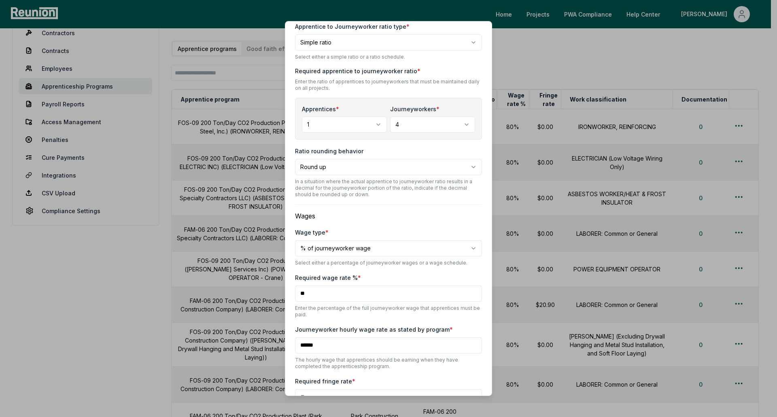
scroll to position [293, 0]
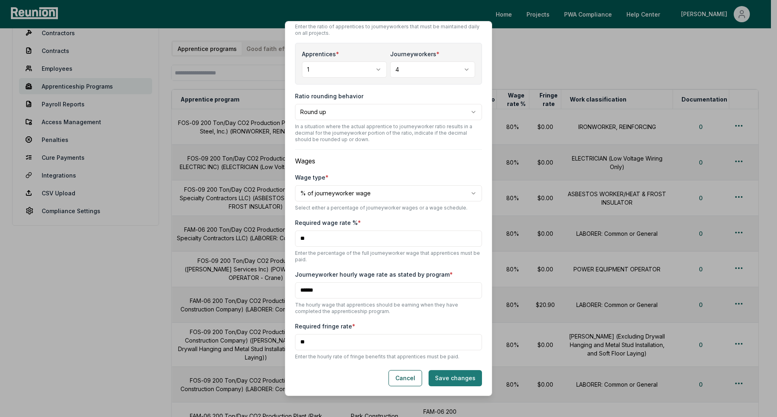
click at [452, 375] on button "Save changes" at bounding box center [454, 378] width 53 height 16
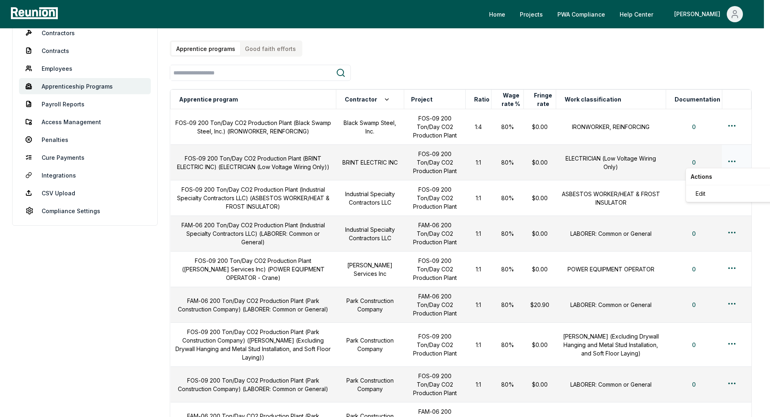
click at [736, 161] on html "Please visit us on your desktop We're working on making our marketplace mobile-…" at bounding box center [385, 366] width 770 height 813
click at [699, 190] on div "Edit" at bounding box center [731, 193] width 77 height 13
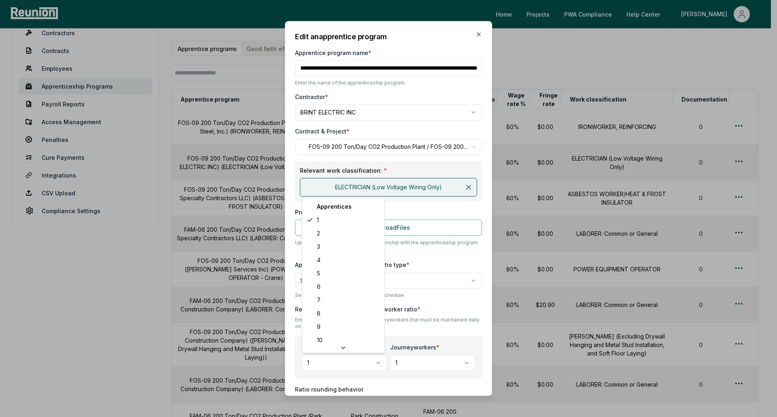
click at [375, 359] on body "Please visit us on your desktop We're working on making our marketplace mobile-…" at bounding box center [385, 366] width 770 height 813
select select "*"
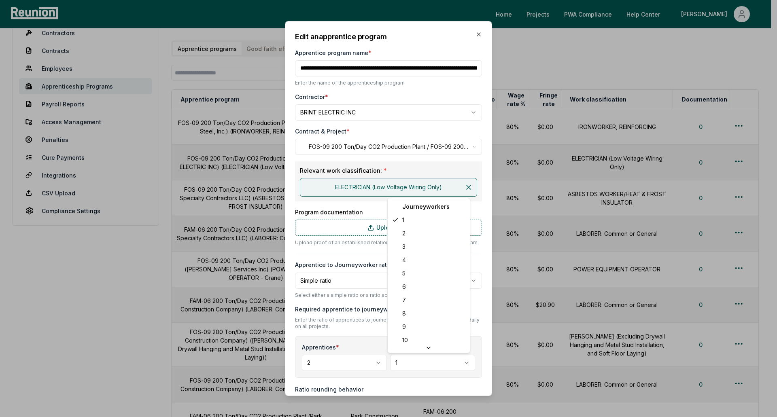
click at [453, 360] on body "Please visit us on your desktop We're working on making our marketplace mobile-…" at bounding box center [385, 366] width 770 height 813
select select "*"
click at [402, 296] on p "Select either a simple ratio or a ratio schedule." at bounding box center [388, 295] width 187 height 6
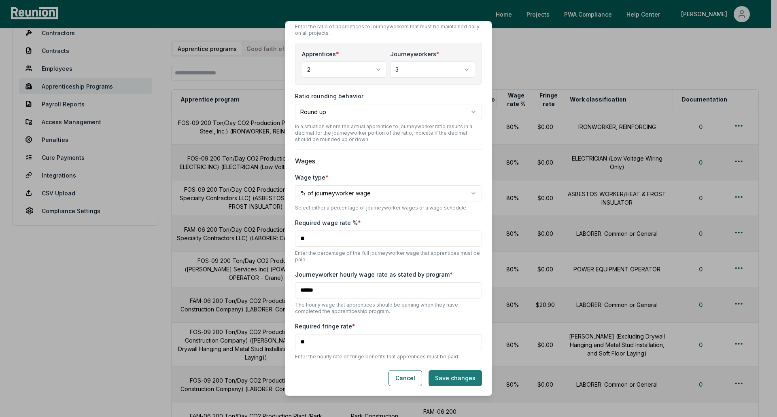
click at [459, 375] on button "Save changes" at bounding box center [454, 378] width 53 height 16
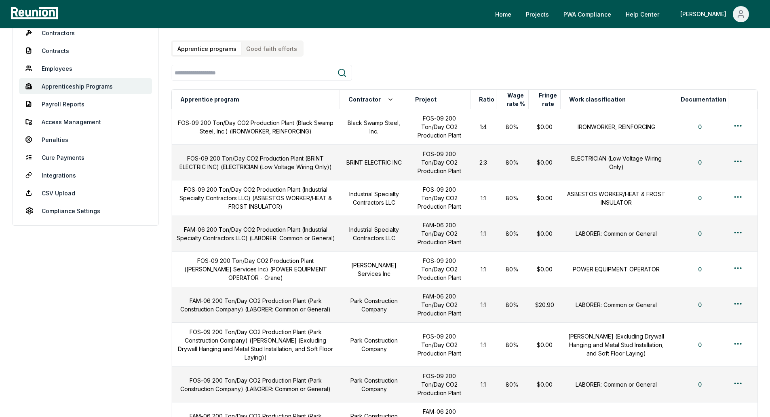
click at [143, 340] on aside "Dashboard Contractors Contracts Employees [DEMOGRAPHIC_DATA] Programs Payroll R…" at bounding box center [85, 380] width 147 height 760
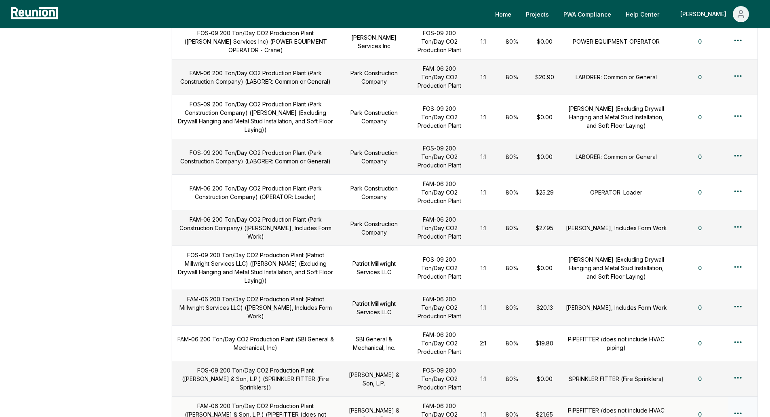
scroll to position [264, 0]
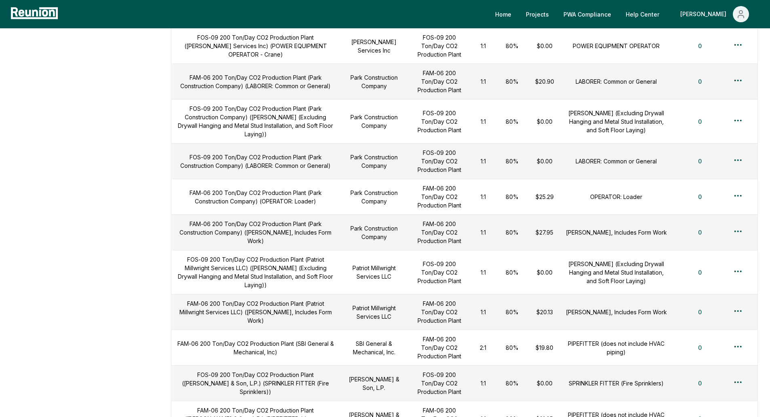
click at [51, 385] on aside "Dashboard Contractors Contracts Employees [DEMOGRAPHIC_DATA] Programs Payroll R…" at bounding box center [85, 157] width 147 height 760
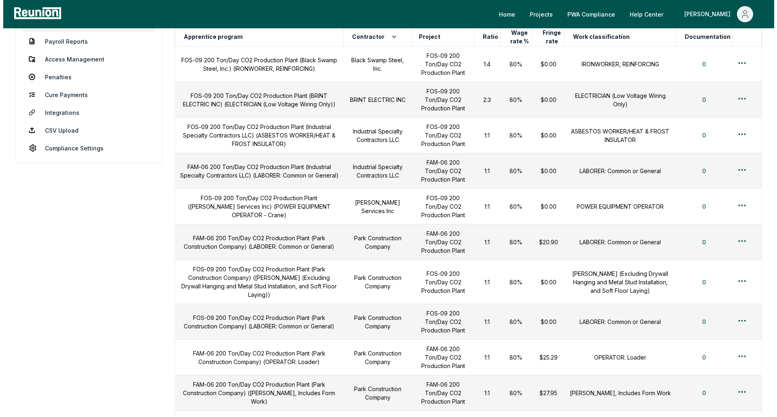
scroll to position [102, 0]
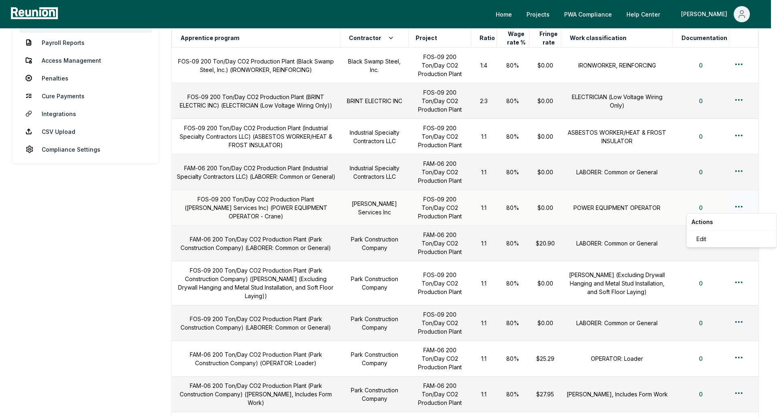
click at [742, 210] on html "Please visit us on your desktop We're working on making our marketplace mobile-…" at bounding box center [388, 304] width 777 height 813
click at [707, 237] on div "Edit" at bounding box center [731, 238] width 77 height 13
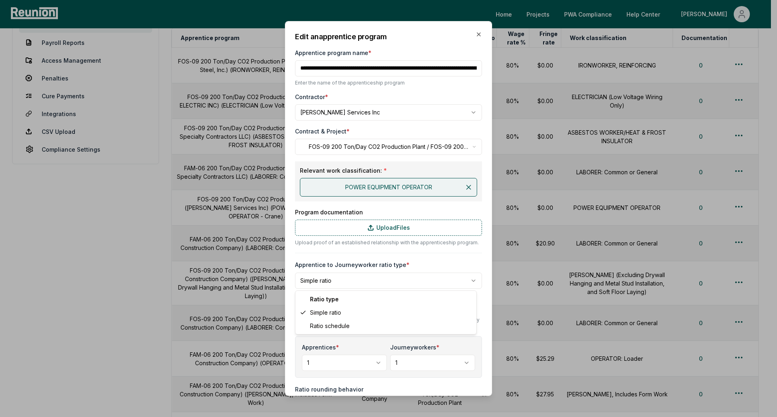
click at [347, 280] on body "Please visit us on your desktop We're working on making our marketplace mobile-…" at bounding box center [385, 304] width 770 height 813
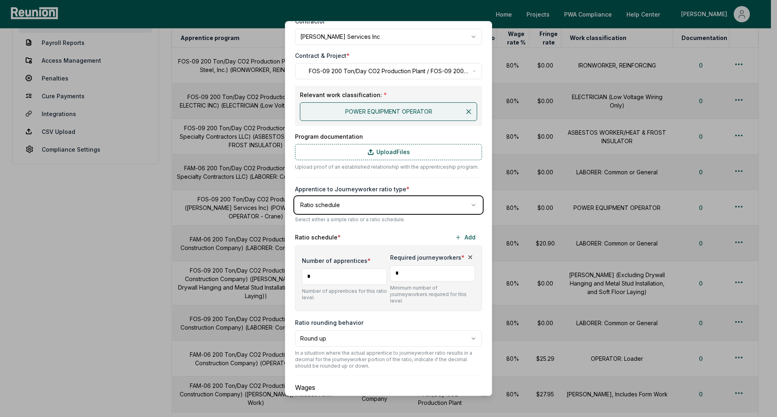
scroll to position [81, 0]
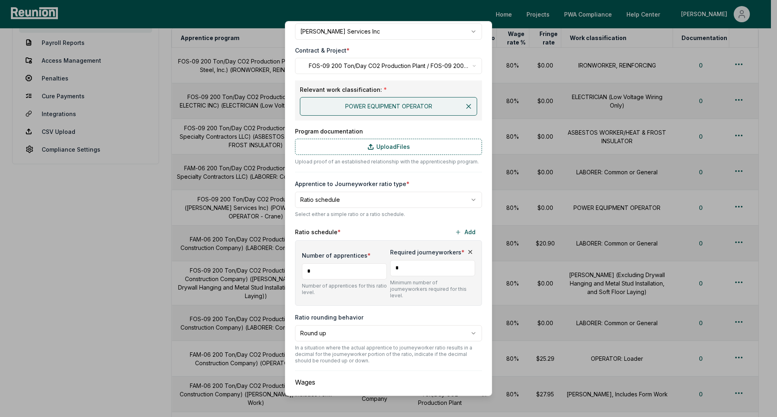
click at [373, 201] on body "Please visit us on your desktop We're working on making our marketplace mobile-…" at bounding box center [385, 304] width 770 height 813
select select "******"
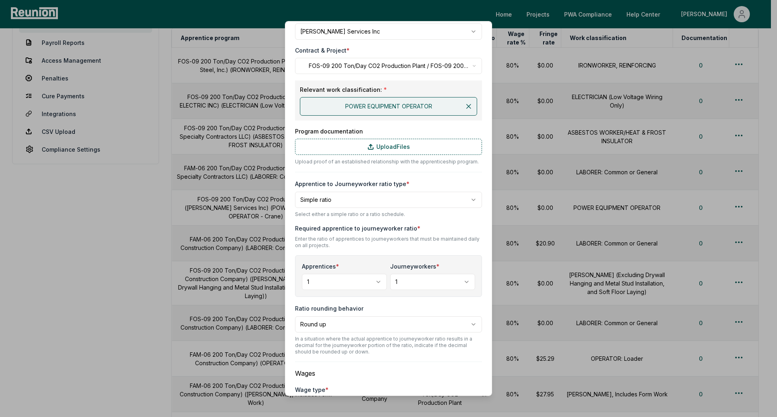
click at [400, 281] on body "Please visit us on your desktop We're working on making our marketplace mobile-…" at bounding box center [385, 304] width 770 height 813
select select "*"
click at [426, 236] on p "Enter the ratio of apprentices to journeyworkers that must be maintained daily …" at bounding box center [388, 242] width 187 height 13
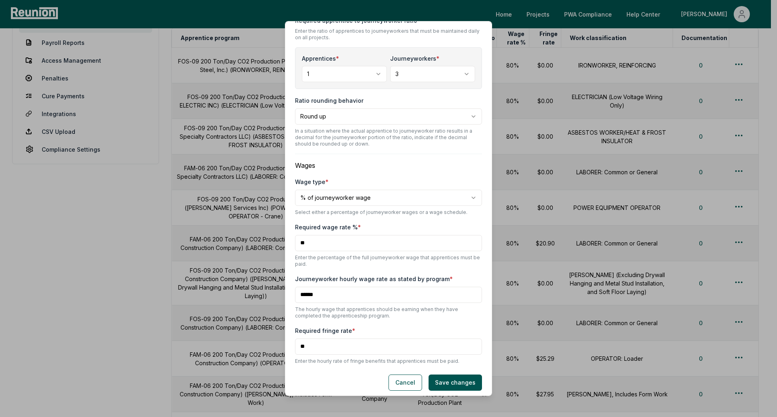
scroll to position [293, 0]
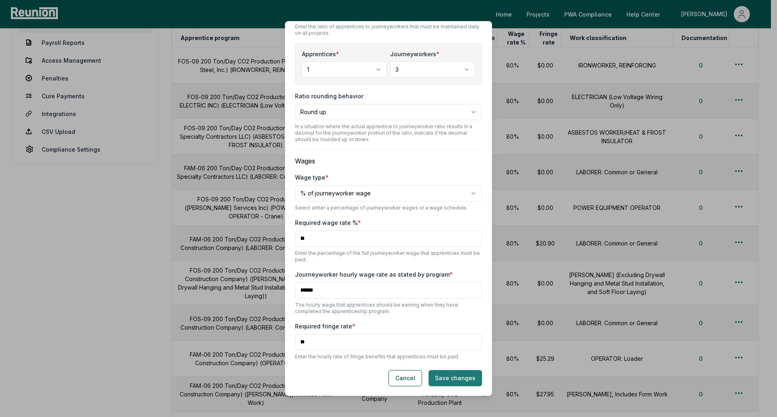
click at [452, 380] on button "Save changes" at bounding box center [454, 378] width 53 height 16
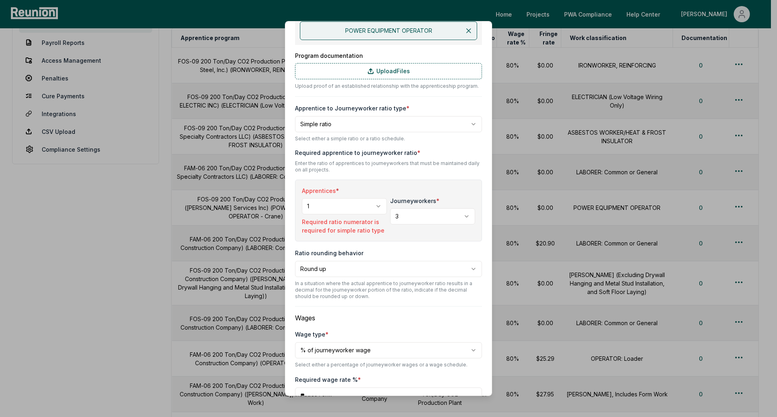
scroll to position [152, 0]
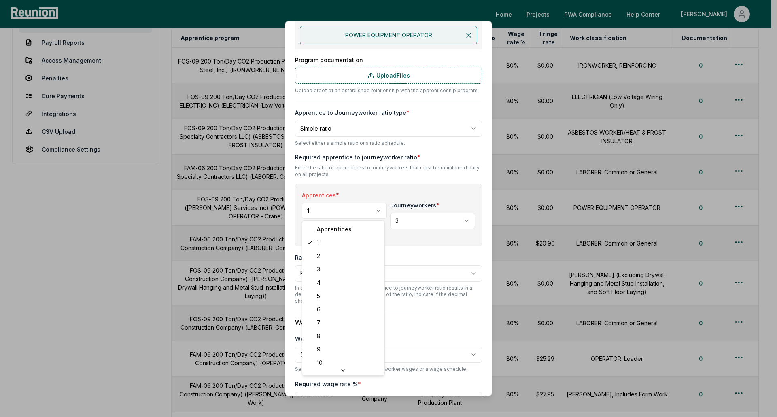
click at [373, 211] on body "Please visit us on your desktop We're working on making our marketplace mobile-…" at bounding box center [385, 304] width 770 height 813
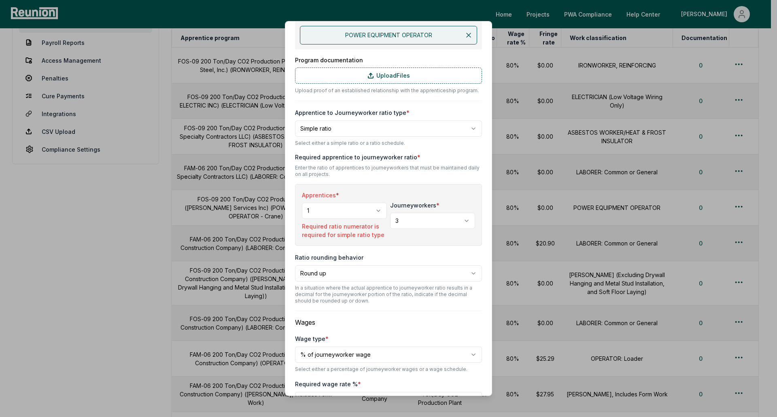
click at [414, 218] on body "Please visit us on your desktop We're working on making our marketplace mobile-…" at bounding box center [385, 304] width 770 height 813
click at [382, 128] on body "Please visit us on your desktop We're working on making our marketplace mobile-…" at bounding box center [385, 304] width 770 height 813
select select "********"
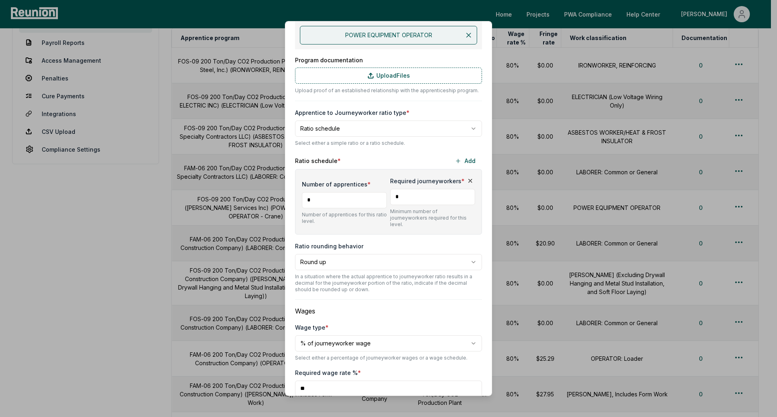
drag, startPoint x: 417, startPoint y: 196, endPoint x: 387, endPoint y: 193, distance: 30.9
click at [390, 193] on input "*" at bounding box center [432, 197] width 85 height 16
type input "*"
click at [412, 148] on div "**********" at bounding box center [388, 194] width 187 height 631
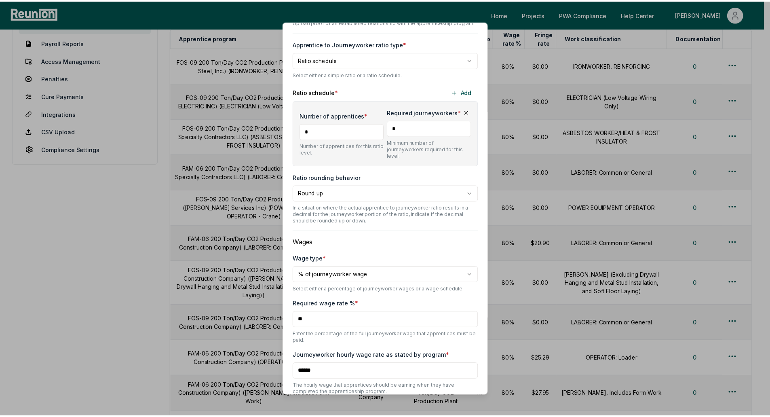
scroll to position [302, 0]
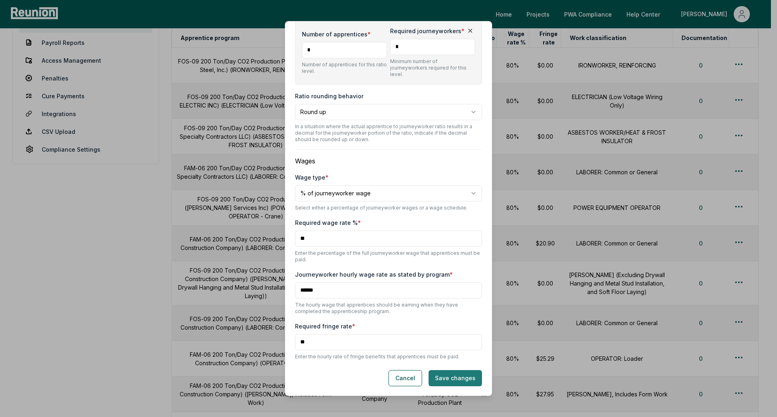
click at [455, 375] on button "Save changes" at bounding box center [454, 378] width 53 height 16
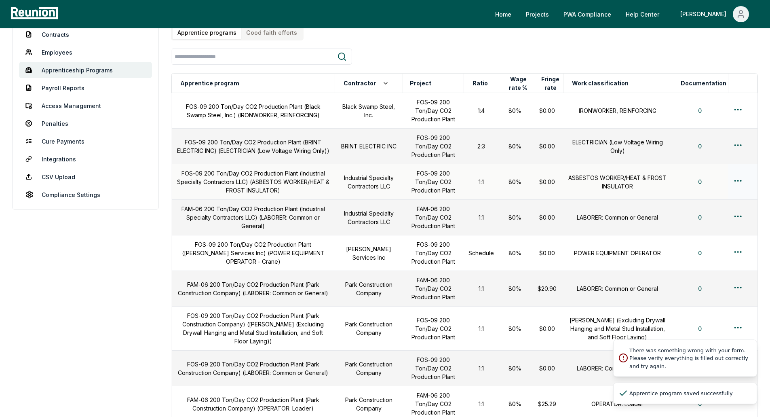
scroll to position [0, 0]
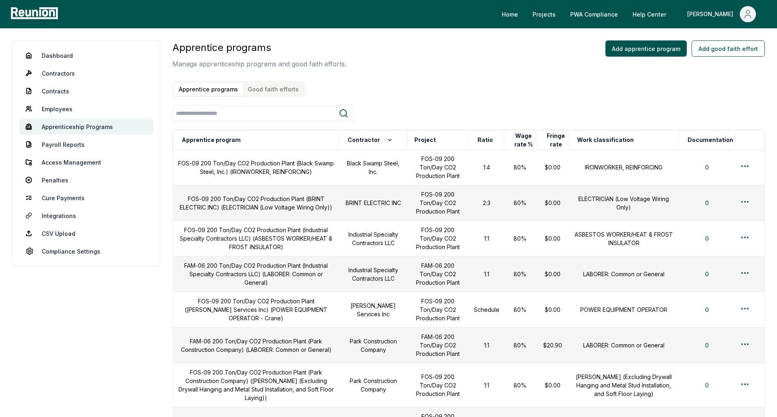
click at [255, 91] on button "Good faith efforts" at bounding box center [273, 89] width 61 height 13
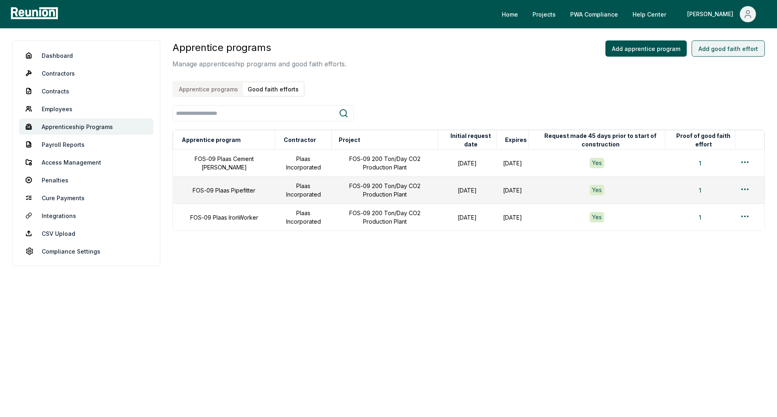
click at [719, 49] on button "Add good faith effort" at bounding box center [727, 48] width 73 height 16
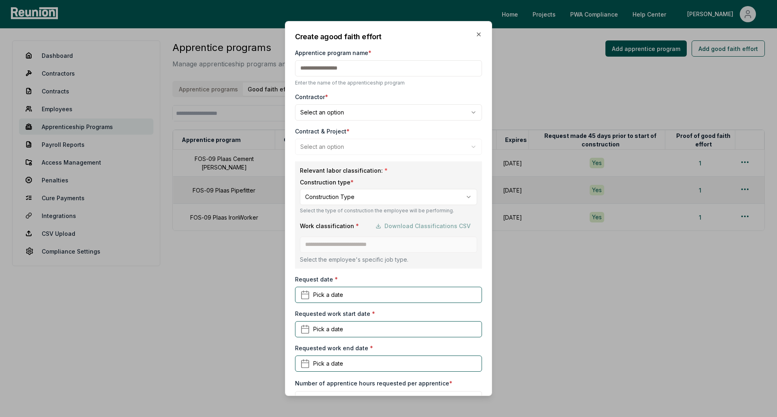
click at [476, 35] on div "**********" at bounding box center [388, 208] width 207 height 375
click at [467, 34] on h2 "Create a good faith effort" at bounding box center [388, 36] width 187 height 11
click at [477, 33] on icon "button" at bounding box center [478, 34] width 3 height 3
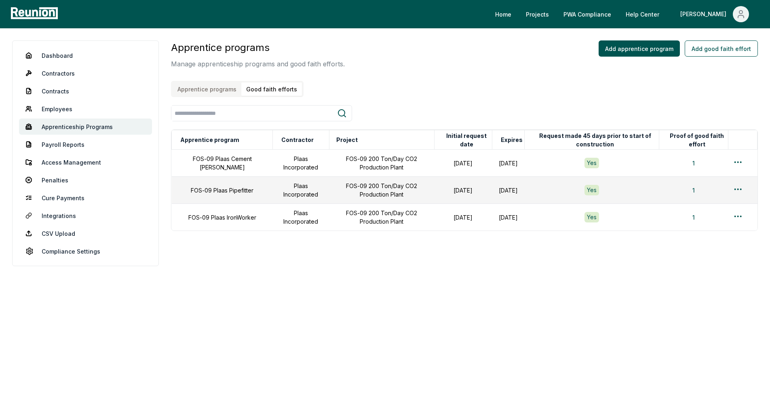
click at [219, 93] on button "Apprentice programs" at bounding box center [207, 89] width 69 height 13
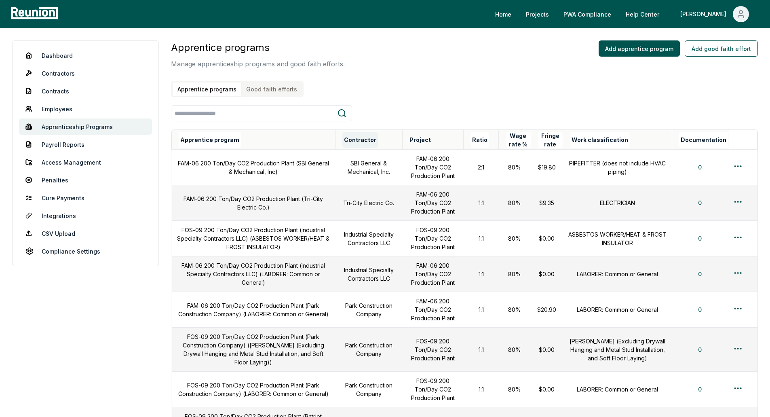
click at [363, 140] on button "Contractor" at bounding box center [361, 140] width 36 height 16
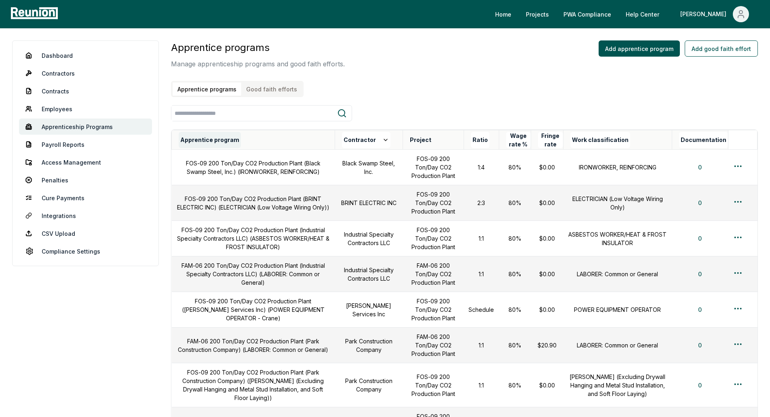
click at [212, 141] on button "Apprentice program" at bounding box center [210, 140] width 62 height 16
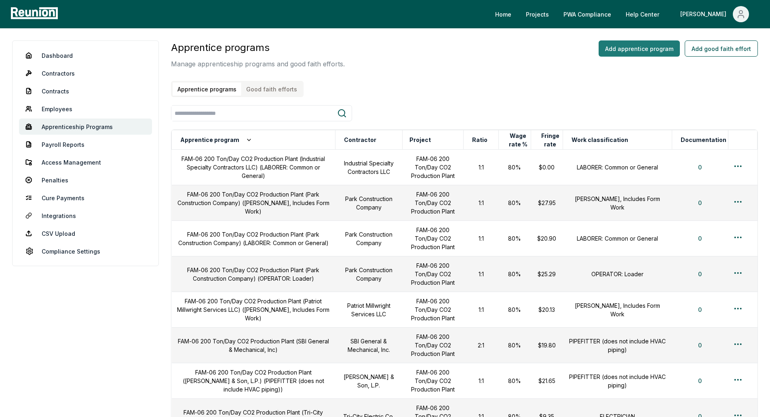
click at [617, 53] on button "Add apprentice program" at bounding box center [639, 48] width 81 height 16
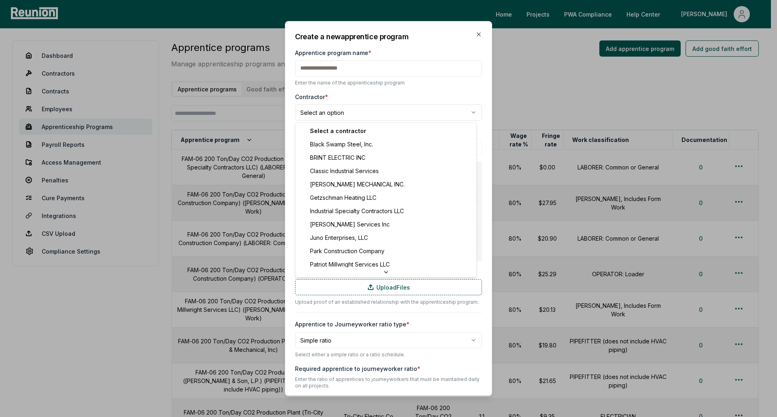
click at [357, 115] on body "Please visit us on your desktop We're working on making our marketplace mobile-…" at bounding box center [385, 406] width 770 height 813
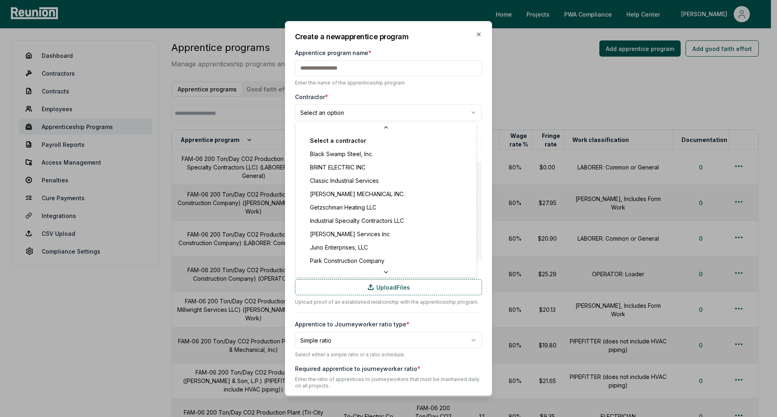
scroll to position [40, 0]
select select "**********"
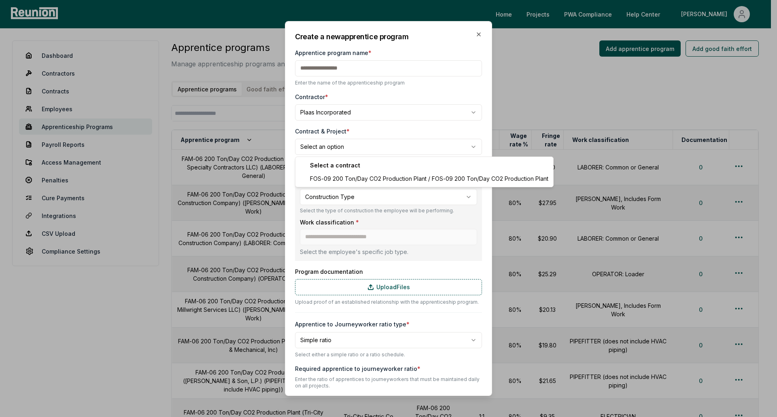
click at [343, 142] on body "Please visit us on your desktop We're working on making our marketplace mobile-…" at bounding box center [385, 406] width 770 height 813
select select "**********"
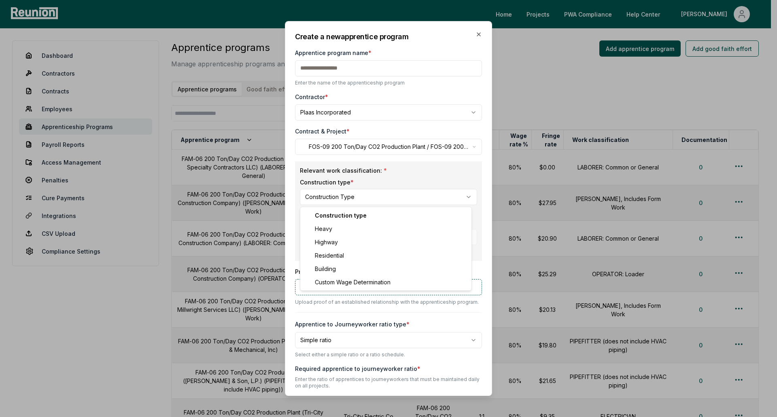
click at [362, 200] on body "Please visit us on your desktop We're working on making our marketplace mobile-…" at bounding box center [385, 406] width 770 height 813
select select "*****"
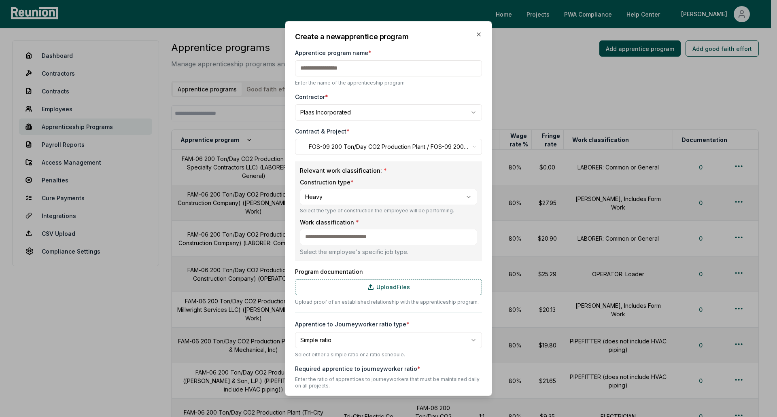
click at [344, 237] on input at bounding box center [388, 237] width 177 height 16
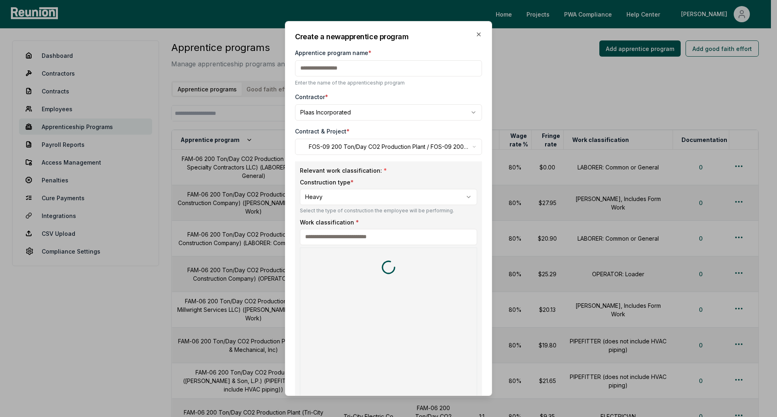
click at [419, 217] on div at bounding box center [299, 177] width 777 height 417
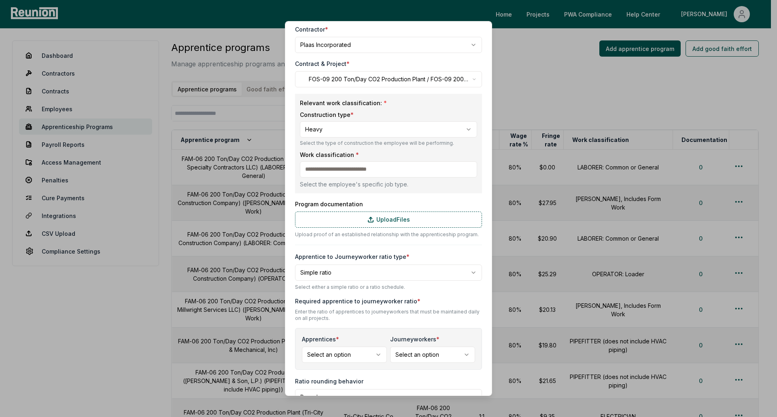
scroll to position [81, 0]
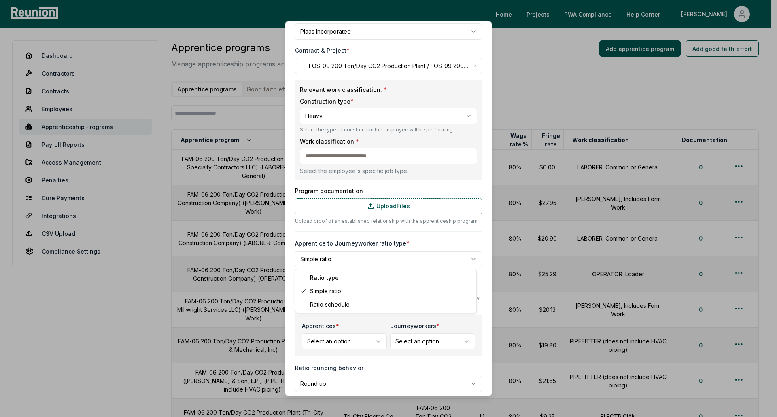
click at [383, 259] on body "Please visit us on your desktop We're working on making our marketplace mobile-…" at bounding box center [385, 406] width 770 height 813
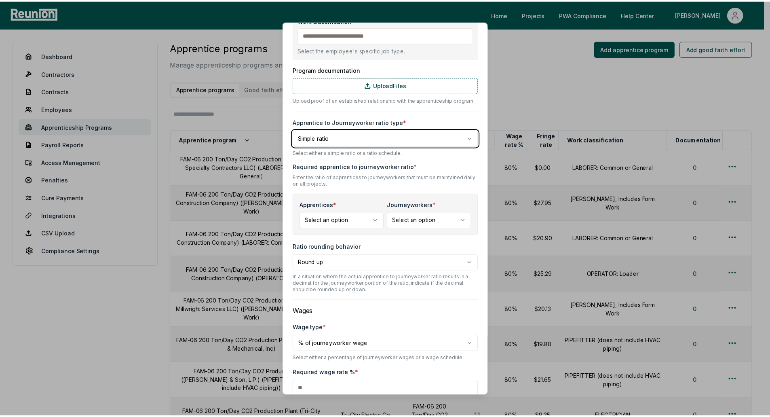
scroll to position [353, 0]
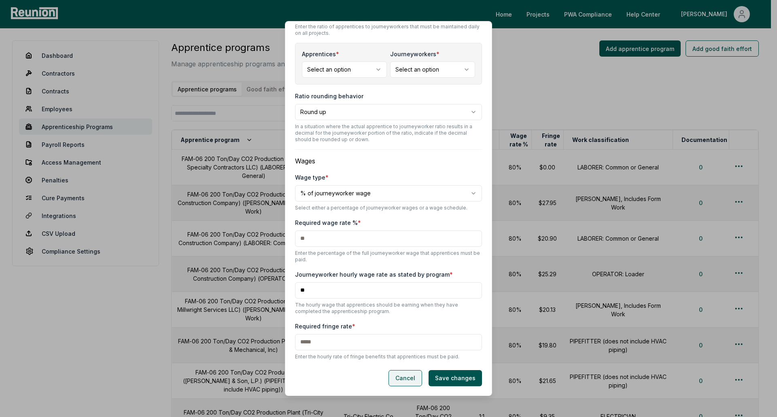
click at [406, 377] on button "Cancel" at bounding box center [405, 378] width 34 height 16
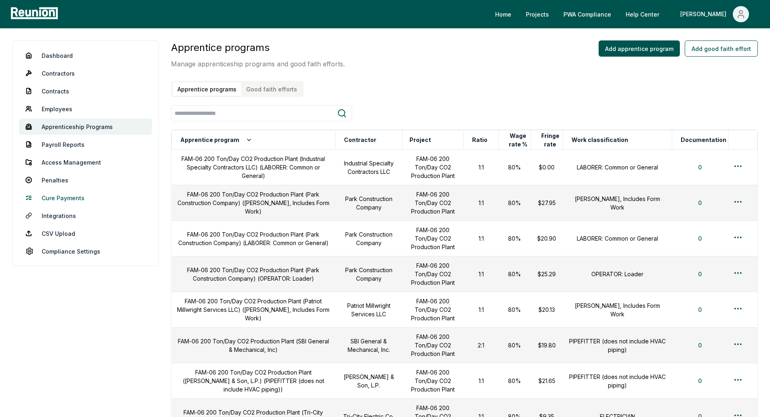
click at [68, 199] on link "Cure Payments" at bounding box center [85, 198] width 133 height 16
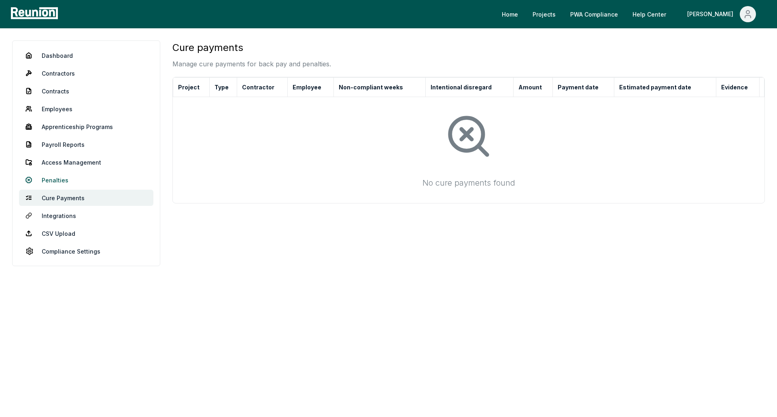
click at [47, 178] on link "Penalties" at bounding box center [86, 180] width 134 height 16
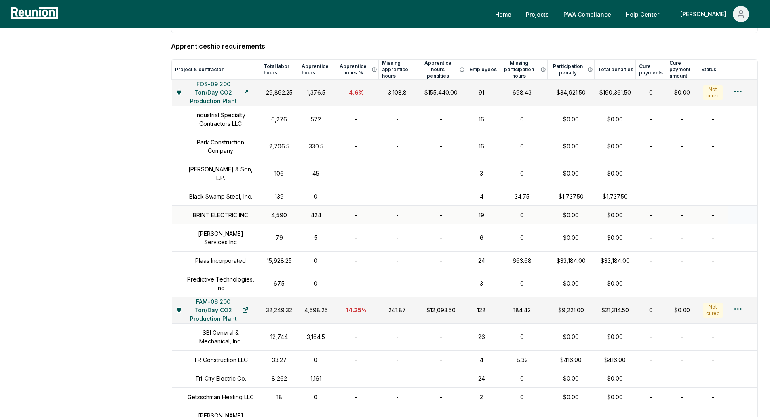
scroll to position [647, 0]
